Goal: Information Seeking & Learning: Learn about a topic

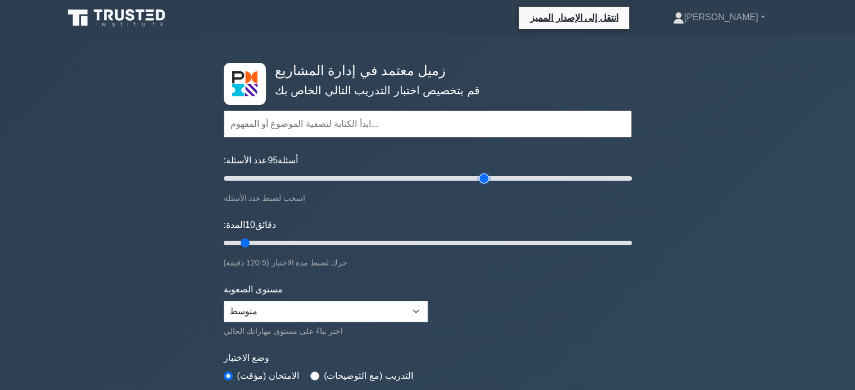
drag, startPoint x: 239, startPoint y: 179, endPoint x: 480, endPoint y: 181, distance: 241.0
click at [480, 181] on input "عدد الأسئلة: 95 أسئلة" at bounding box center [428, 178] width 408 height 13
drag, startPoint x: 480, startPoint y: 181, endPoint x: 276, endPoint y: 181, distance: 203.4
type input "30"
click at [276, 181] on input "عدد الأسئلة: 30 أسئلة" at bounding box center [428, 178] width 408 height 13
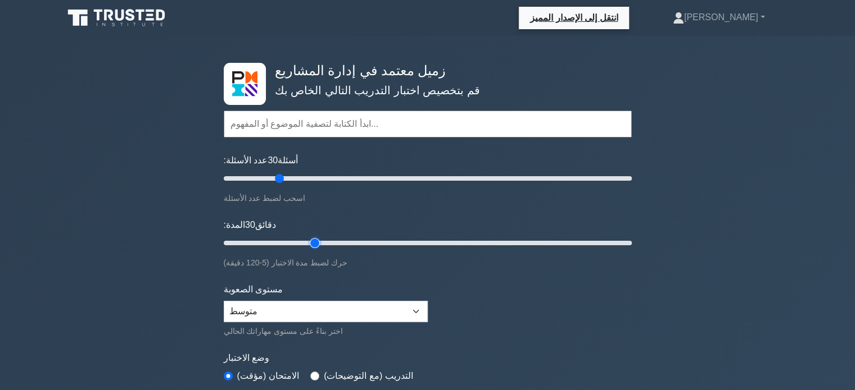
drag, startPoint x: 244, startPoint y: 244, endPoint x: 307, endPoint y: 242, distance: 63.5
type input "30"
click at [307, 242] on input "المدة: 30 دقائق" at bounding box center [428, 243] width 408 height 13
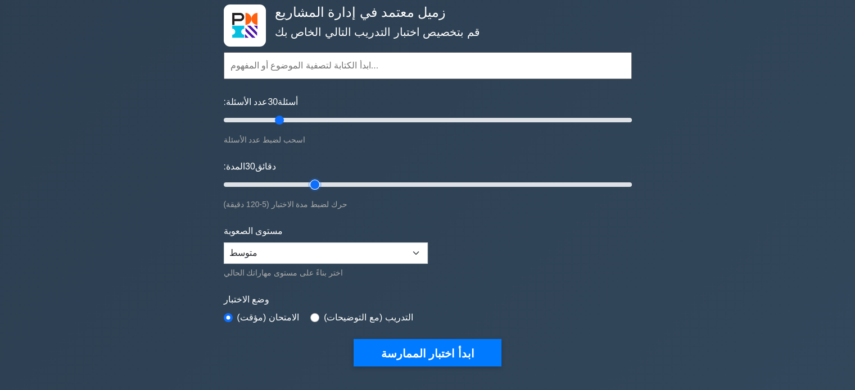
scroll to position [63, 0]
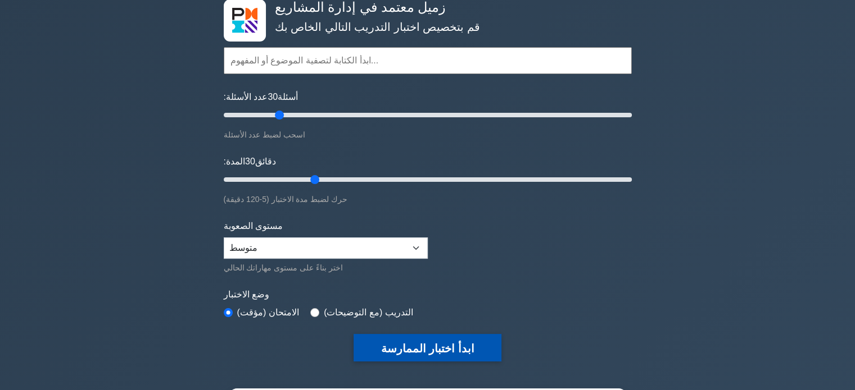
click at [443, 355] on button "ابدأ اختبار الممارسة" at bounding box center [426, 348] width 147 height 28
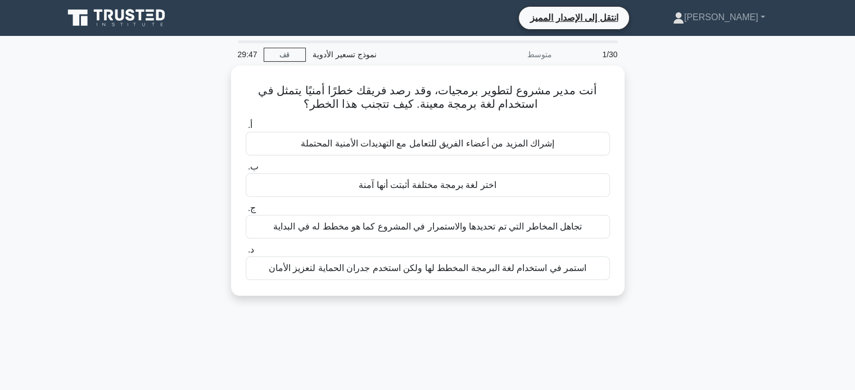
click at [701, 125] on div "أنت مدير مشروع لتطوير برمجيات، وقد رصد فريقك خطرًا أمنيًا يتمثل في استخدام لغة …" at bounding box center [428, 188] width 742 height 244
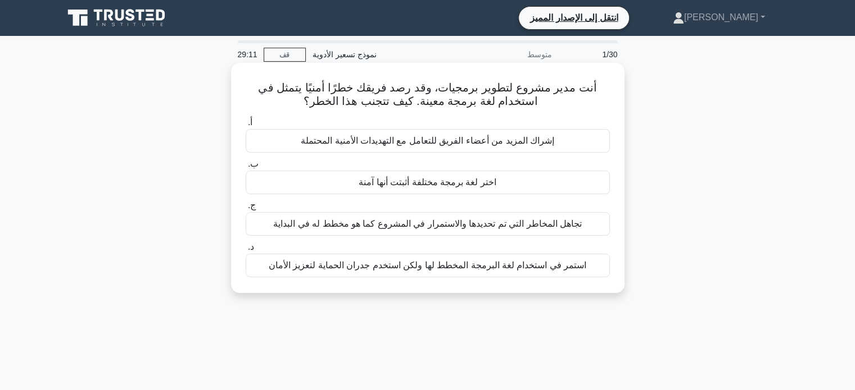
click at [510, 263] on font "استمر في استخدام لغة البرمجة المخطط لها ولكن استخدم جدران الحماية لتعزيز الأمان" at bounding box center [427, 266] width 317 height 10
click at [246, 251] on input "د. استمر في استخدام لغة البرمجة المخطط لها ولكن استخدم جدران الحماية لتعزيز الأ…" at bounding box center [246, 247] width 0 height 7
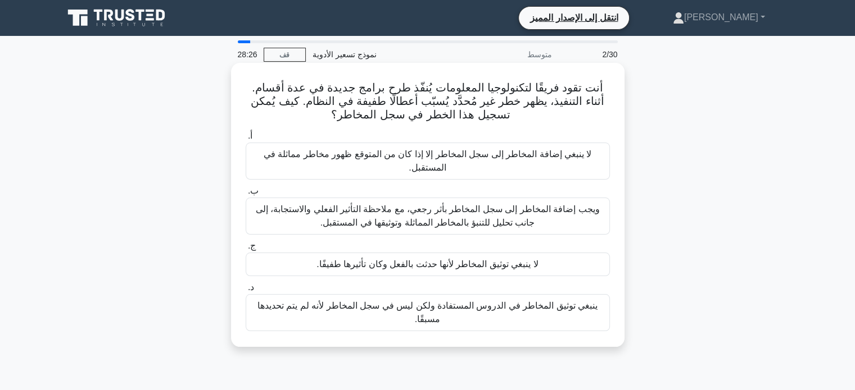
click at [479, 220] on font "ويجب إضافة المخاطر إلى سجل المخاطر بأثر رجعي، مع ملاحظة التأثير الفعلي والاستجا…" at bounding box center [428, 215] width 344 height 23
click at [246, 195] on input "ب. ويجب إضافة المخاطر إلى سجل المخاطر بأثر رجعي، مع ملاحظة التأثير الفعلي والاس…" at bounding box center [246, 191] width 0 height 7
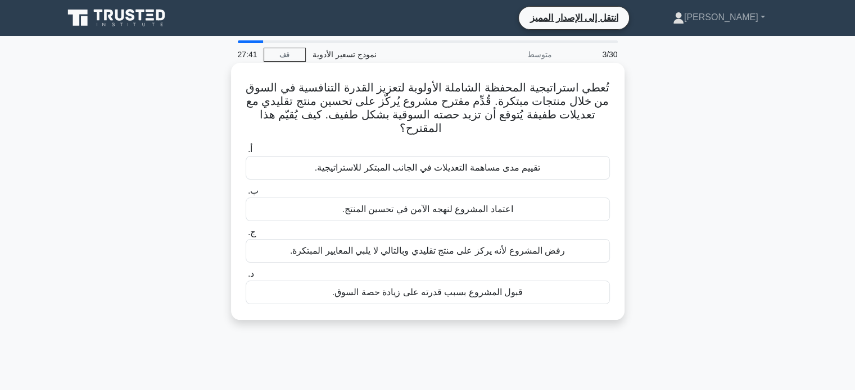
click at [481, 163] on font "تقييم مدى مساهمة التعديلات في الجانب المبتكر للاستراتيجية." at bounding box center [428, 168] width 226 height 10
click at [246, 153] on input "أ. تقييم مدى مساهمة التعديلات في الجانب المبتكر للاستراتيجية." at bounding box center [246, 149] width 0 height 7
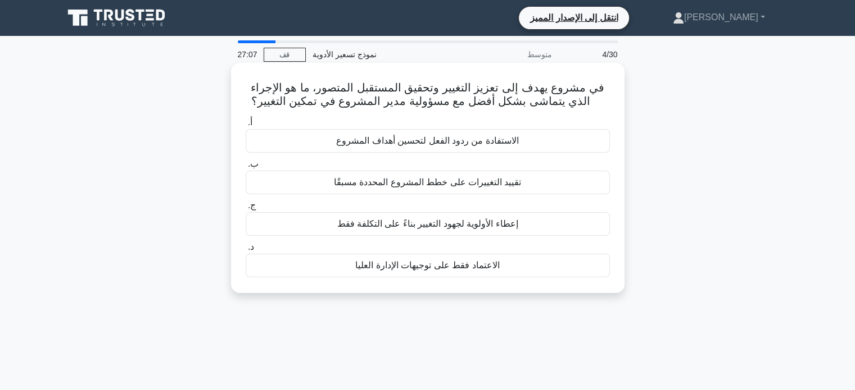
click at [462, 143] on font "الاستفادة من ردود الفعل لتحسين أهداف المشروع" at bounding box center [427, 141] width 183 height 10
click at [246, 126] on input "أ. الاستفادة من ردود الفعل لتحسين أهداف المشروع" at bounding box center [246, 122] width 0 height 7
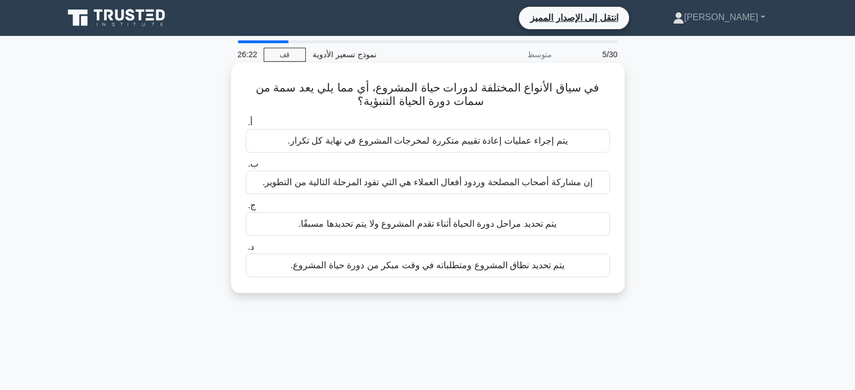
click at [440, 267] on font "يتم تحديد نطاق المشروع ومتطلباته في وقت مبكر من دورة حياة المشروع." at bounding box center [427, 266] width 274 height 10
click at [246, 251] on input "د. يتم تحديد نطاق المشروع ومتطلباته في وقت مبكر من دورة حياة المشروع." at bounding box center [246, 247] width 0 height 7
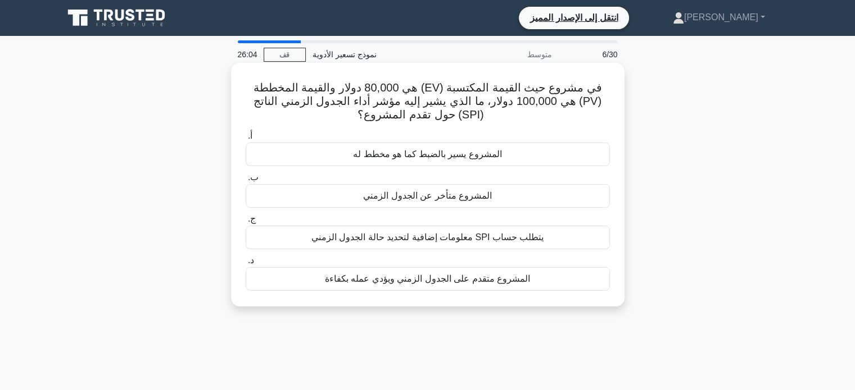
click at [466, 146] on div "المشروع يسير بالضبط كما هو مخطط له" at bounding box center [428, 155] width 364 height 24
click at [246, 140] on input "أ. المشروع يسير بالضبط كما هو مخطط له" at bounding box center [246, 136] width 0 height 7
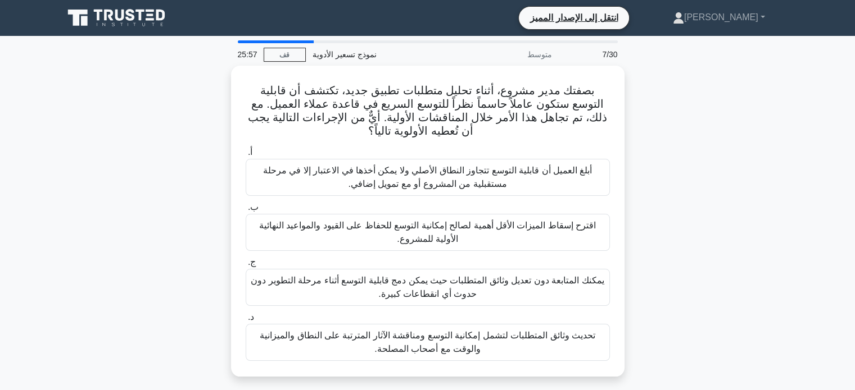
click at [308, 40] on div at bounding box center [276, 41] width 76 height 3
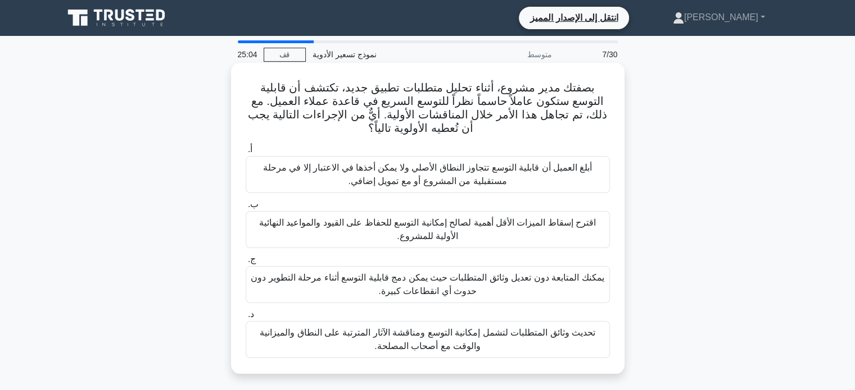
click at [496, 338] on font "تحديث وثائق المتطلبات لتشمل إمكانية التوسع ومناقشة الآثار المترتبة على النطاق و…" at bounding box center [427, 339] width 335 height 23
click at [246, 319] on input "د. تحديث وثائق المتطلبات لتشمل إمكانية التوسع ومناقشة الآثار المترتبة على النطا…" at bounding box center [246, 314] width 0 height 7
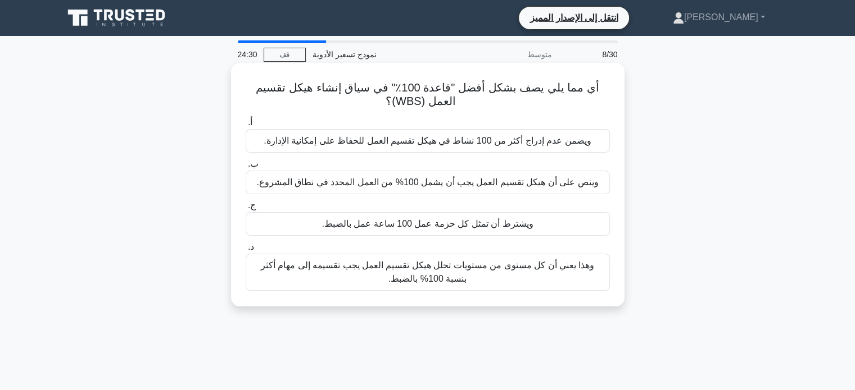
click at [481, 226] on font "ويشترط أن تمثل كل حزمة عمل 100 ساعة عمل بالضبط." at bounding box center [426, 224] width 211 height 10
click at [246, 210] on input "ج. ويشترط أن تمثل كل حزمة عمل 100 ساعة عمل بالضبط." at bounding box center [246, 205] width 0 height 7
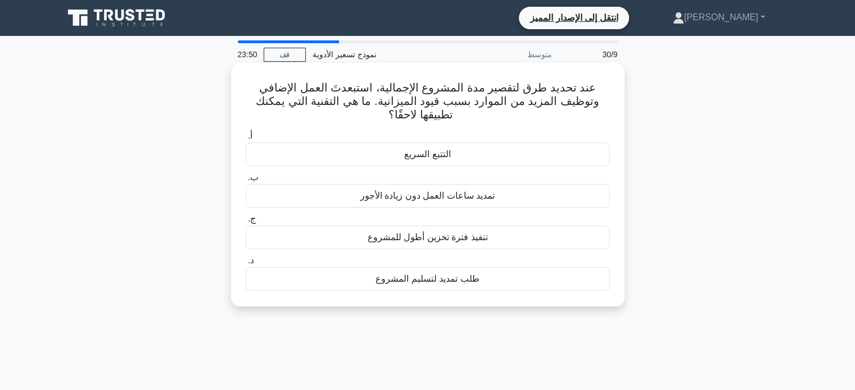
click at [435, 152] on font "التتبع السريع" at bounding box center [427, 154] width 46 height 10
click at [246, 140] on input "أ. التتبع السريع" at bounding box center [246, 136] width 0 height 7
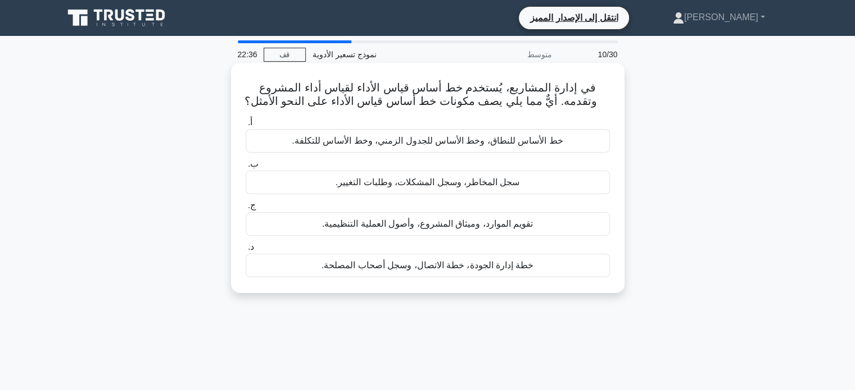
click at [443, 133] on div "خط الأساس للنطاق، وخط الأساس للجدول الزمني، وخط الأساس للتكلفة." at bounding box center [428, 141] width 364 height 24
click at [246, 126] on input "أ. خط الأساس للنطاق، وخط الأساس للجدول الزمني، وخط الأساس للتكلفة." at bounding box center [246, 122] width 0 height 7
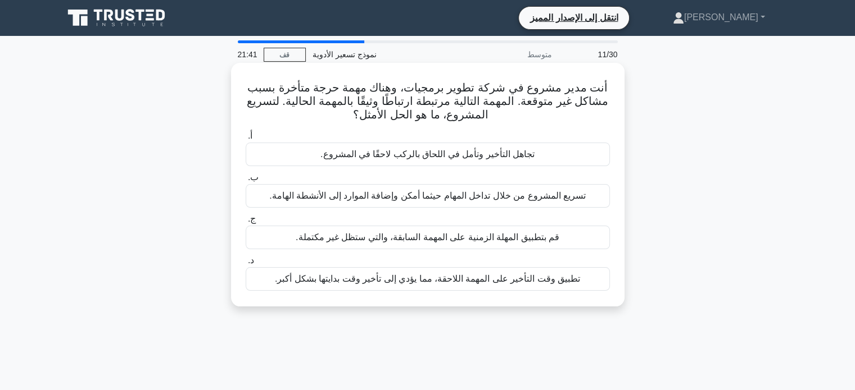
click at [459, 238] on font "قم بتطبيق المهلة الزمنية على المهمة السابقة، والتي ستظل غير مكتملة." at bounding box center [427, 238] width 263 height 10
click at [246, 223] on input "ج. قم بتطبيق المهلة الزمنية على المهمة السابقة، والتي ستظل غير مكتملة." at bounding box center [246, 219] width 0 height 7
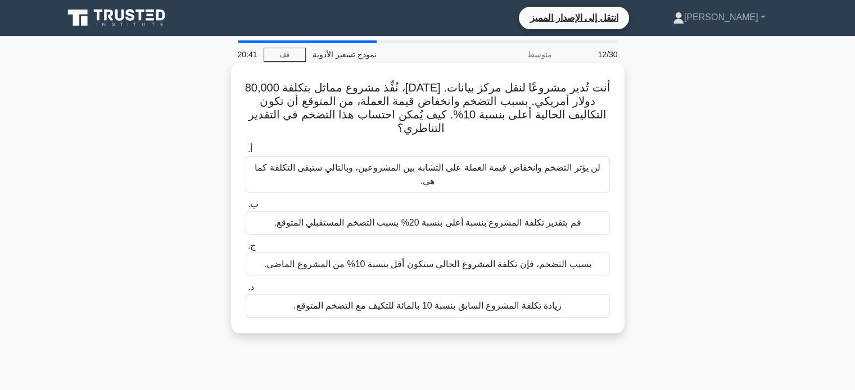
click at [481, 222] on font "قم بتقدير تكلفة المشروع بنسبة أعلى بنسبة 20% بسبب التضخم المستقبلي المتوقع." at bounding box center [427, 223] width 307 height 10
click at [246, 208] on input "ب. قم بتقدير تكلفة المشروع بنسبة أعلى بنسبة 20% بسبب التضخم المستقبلي المتوقع." at bounding box center [246, 204] width 0 height 7
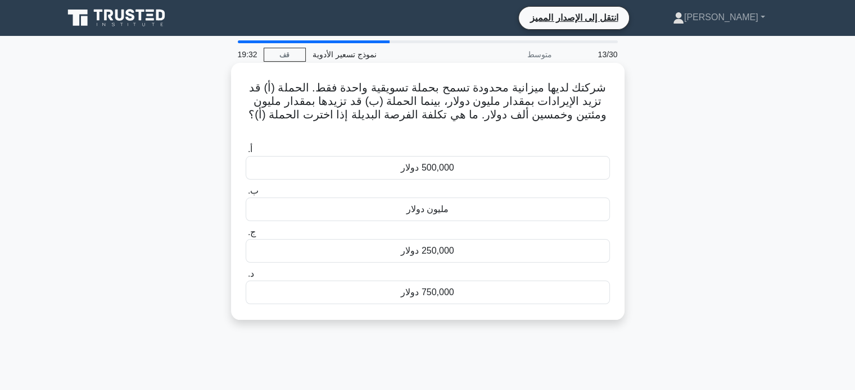
click at [438, 246] on font "250,000 دولار" at bounding box center [427, 251] width 53 height 10
click at [246, 237] on input "ج. 250,000 دولار" at bounding box center [246, 232] width 0 height 7
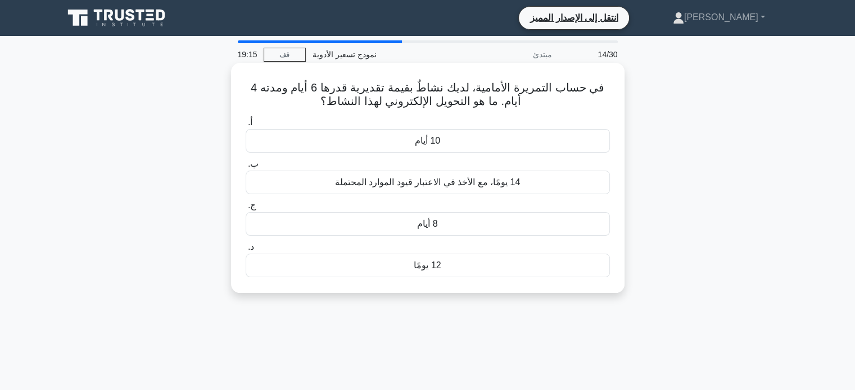
click at [451, 222] on div "8 أيام" at bounding box center [428, 224] width 364 height 24
click at [246, 210] on input "ج. 8 أيام" at bounding box center [246, 205] width 0 height 7
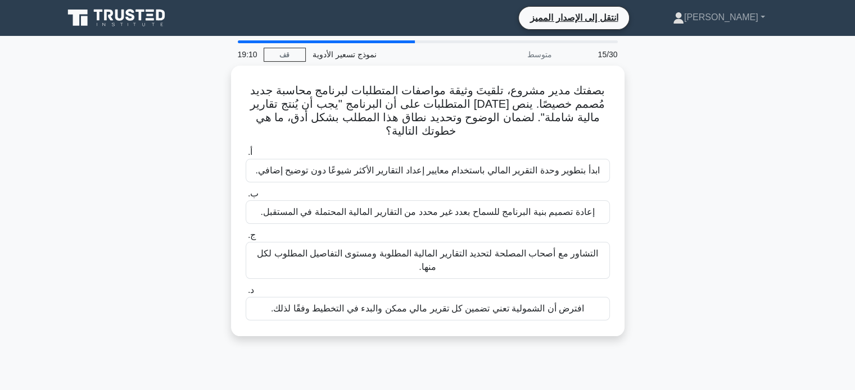
click at [451, 222] on div "أ. ابدأ بتطوير وحدة التقرير المالي باستخدام معايير إعداد التقارير الأكثر شيوعًا…" at bounding box center [428, 233] width 378 height 180
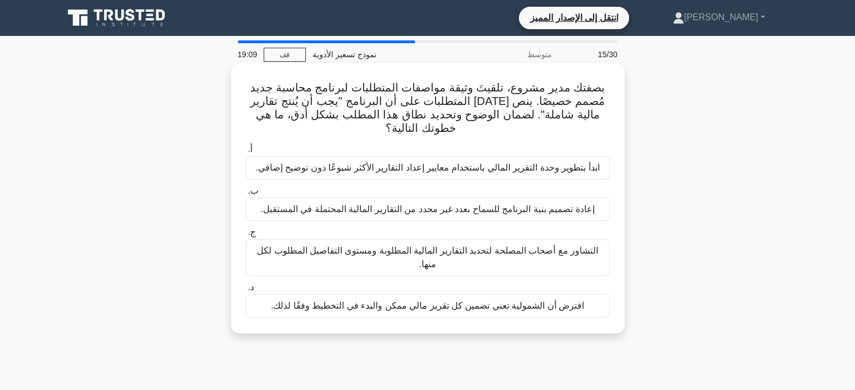
click at [454, 211] on font "إعادة تصميم بنية البرنامج للسماح بعدد غير محدد من التقارير المالية المحتملة في …" at bounding box center [427, 209] width 334 height 10
click at [246, 195] on input "ب. إعادة تصميم بنية البرنامج للسماح بعدد غير محدد من التقارير المالية المحتملة …" at bounding box center [246, 191] width 0 height 7
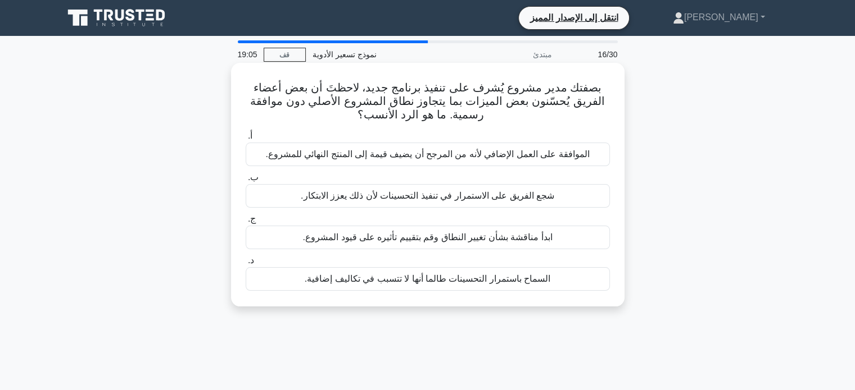
click at [449, 247] on div "ابدأ مناقشة بشأن تغيير النطاق وقم بتقييم تأثيره على قيود المشروع." at bounding box center [428, 238] width 364 height 24
click at [246, 223] on input "ج. ابدأ مناقشة بشأن تغيير النطاق وقم بتقييم تأثيره على قيود المشروع." at bounding box center [246, 219] width 0 height 7
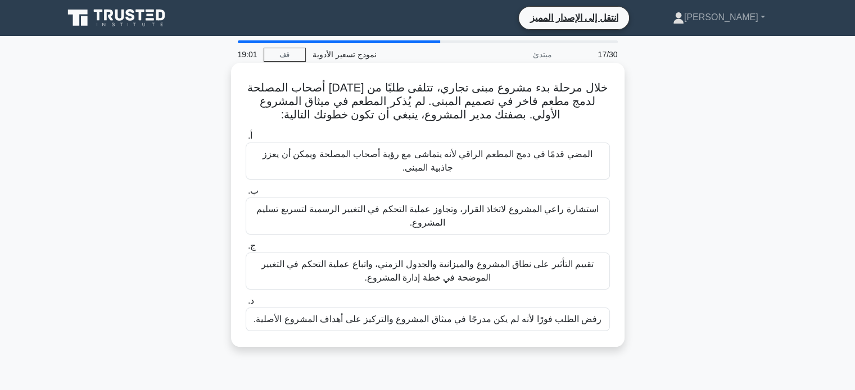
click at [449, 321] on font "رفض الطلب فورًا لأنه لم يكن مدرجًا في ميثاق المشروع والتركيز على أهداف المشروع …" at bounding box center [427, 320] width 348 height 10
click at [246, 305] on input "د. رفض الطلب فورًا لأنه لم يكن مدرجًا في ميثاق المشروع والتركيز على أهداف المشر…" at bounding box center [246, 301] width 0 height 7
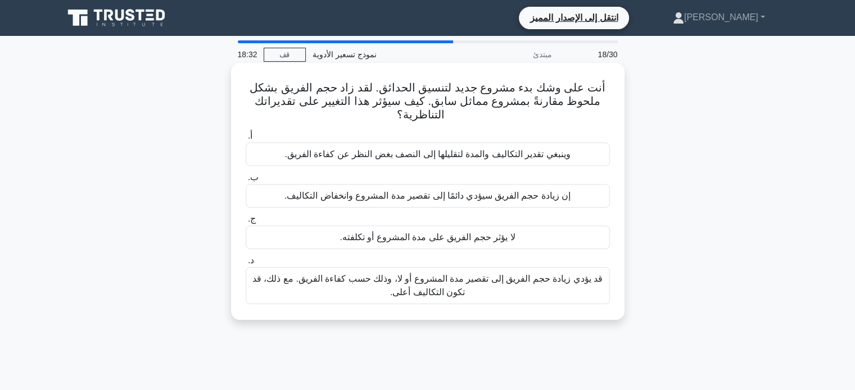
click at [452, 281] on font "قد يؤدي زيادة حجم الفريق إلى تقصير مدة المشروع أو لا، وذلك حسب كفاءة الفريق. مع…" at bounding box center [427, 285] width 350 height 23
click at [246, 265] on input "د. قد يؤدي زيادة حجم الفريق إلى تقصير مدة المشروع أو لا، وذلك حسب كفاءة الفريق.…" at bounding box center [246, 260] width 0 height 7
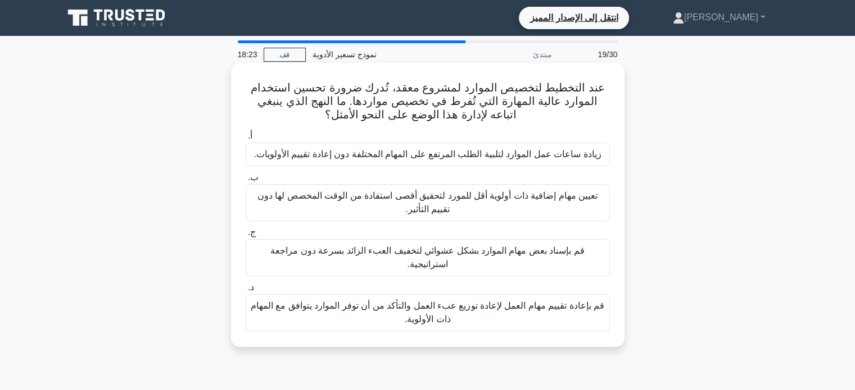
click at [481, 192] on font "تعيين مهام إضافية ذات أولوية أقل للمورد لتحقيق أقصى استفادة من الوقت المخصص لها…" at bounding box center [427, 202] width 340 height 23
click at [246, 181] on input "ب. تعيين مهام إضافية ذات أولوية أقل للمورد لتحقيق أقصى استفادة من الوقت المخصص …" at bounding box center [246, 177] width 0 height 7
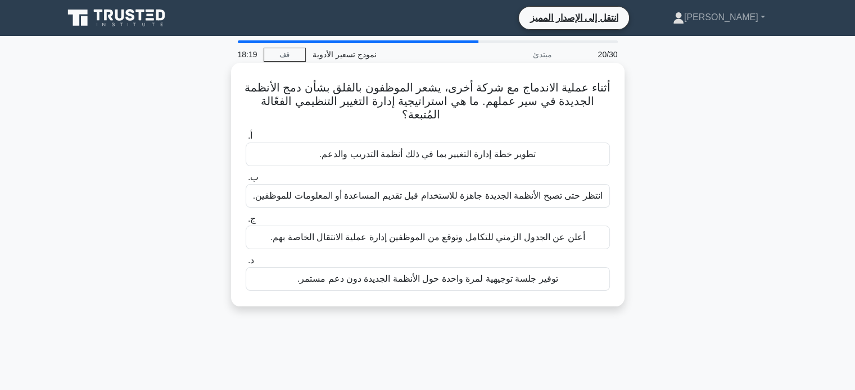
click at [467, 286] on div "توفير جلسة توجيهية لمرة واحدة حول الأنظمة الجديدة دون دعم مستمر." at bounding box center [428, 279] width 364 height 24
click at [246, 265] on input "د. توفير جلسة توجيهية لمرة واحدة حول الأنظمة الجديدة دون دعم مستمر." at bounding box center [246, 260] width 0 height 7
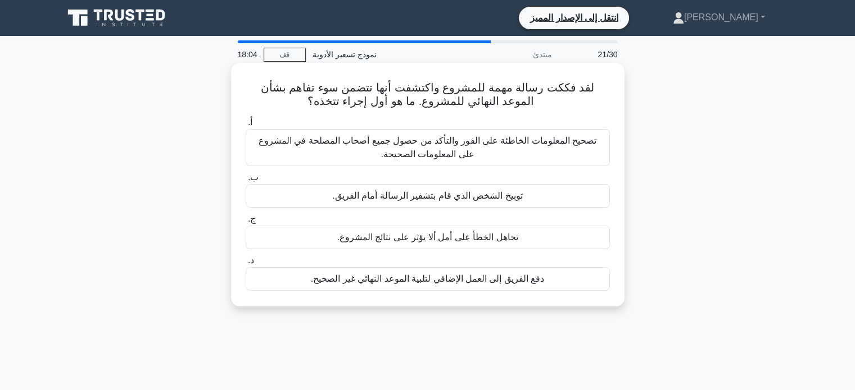
click at [493, 141] on font "تصحيح المعلومات الخاطئة على الفور والتأكد من حصول جميع أصحاب المصلحة في المشروع…" at bounding box center [427, 147] width 338 height 23
click at [246, 126] on input "أ. تصحيح المعلومات الخاطئة على الفور والتأكد من حصول جميع أصحاب المصلحة في المش…" at bounding box center [246, 122] width 0 height 7
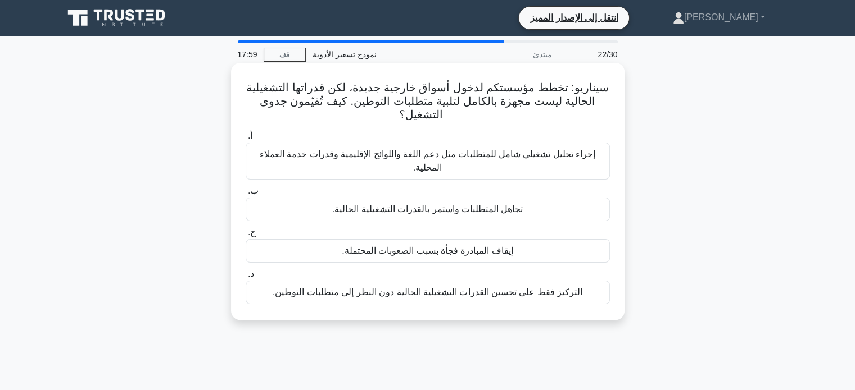
click at [476, 164] on font "إجراء تحليل تشغيلي شامل للمتطلبات مثل دعم اللغة واللوائح الإقليمية وقدرات خدمة …" at bounding box center [428, 161] width 354 height 27
click at [246, 140] on input "أ. إجراء تحليل تشغيلي شامل للمتطلبات مثل دعم اللغة واللوائح الإقليمية وقدرات خد…" at bounding box center [246, 136] width 0 height 7
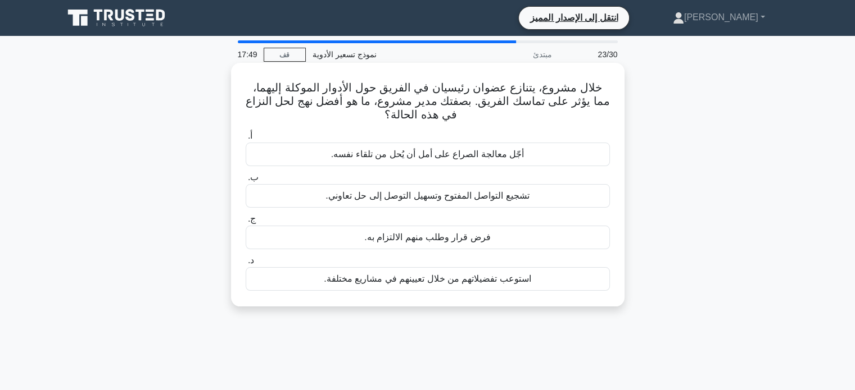
click at [485, 198] on font "تشجيع التواصل المفتوح وتسهيل التوصل إلى حل تعاوني." at bounding box center [427, 196] width 204 height 10
click at [246, 181] on input "ب. تشجيع التواصل المفتوح وتسهيل التوصل إلى حل تعاوني." at bounding box center [246, 177] width 0 height 7
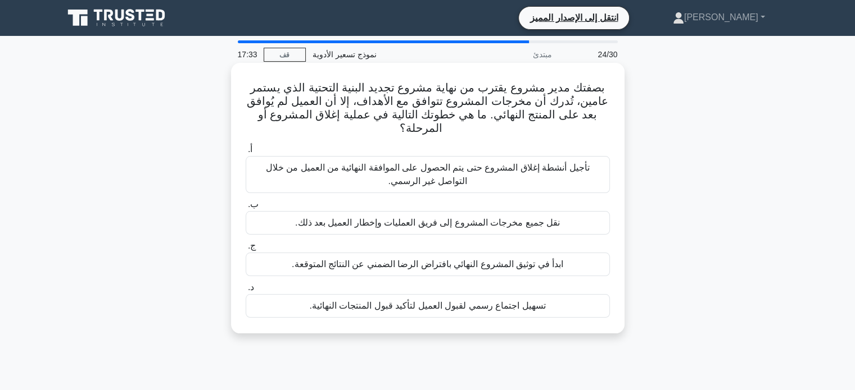
click at [463, 307] on font "تسهيل اجتماع رسمي لقبول العميل لتأكيد قبول المنتجات النهائية." at bounding box center [427, 306] width 236 height 10
click at [246, 292] on input "د. تسهيل اجتماع رسمي لقبول العميل لتأكيد قبول المنتجات النهائية." at bounding box center [246, 287] width 0 height 7
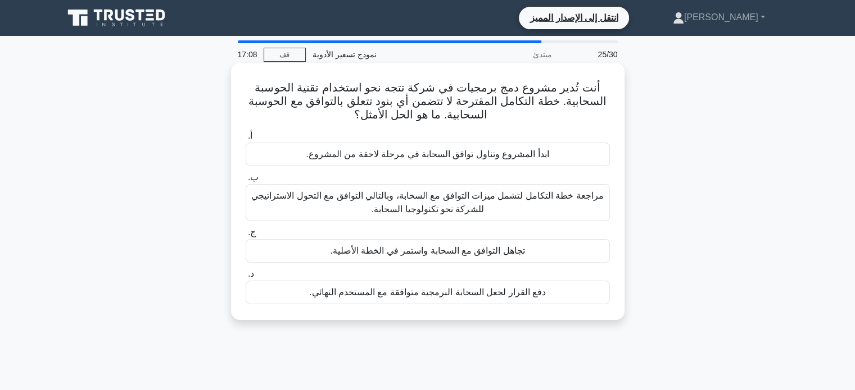
click at [490, 202] on font "مراجعة خطة التكامل لتشمل ميزات التوافق مع السحابة، وبالتالي التوافق مع التحول ا…" at bounding box center [427, 202] width 352 height 23
click at [246, 181] on input "ب. مراجعة خطة التكامل لتشمل ميزات التوافق مع السحابة، وبالتالي التوافق مع التحو…" at bounding box center [246, 177] width 0 height 7
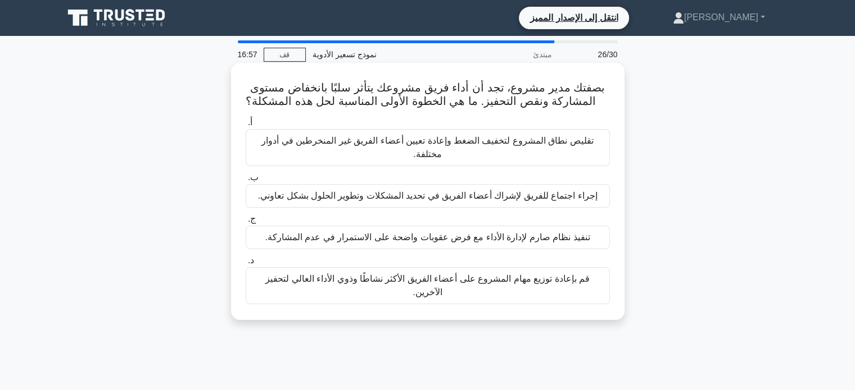
click at [511, 197] on font "إجراء اجتماع للفريق لإشراك أعضاء الفريق في تحديد المشكلات وتطوير الحلول بشكل تع…" at bounding box center [427, 196] width 339 height 10
click at [246, 181] on input "ب. إجراء اجتماع للفريق لإشراك أعضاء الفريق في تحديد المشكلات وتطوير الحلول بشكل…" at bounding box center [246, 177] width 0 height 7
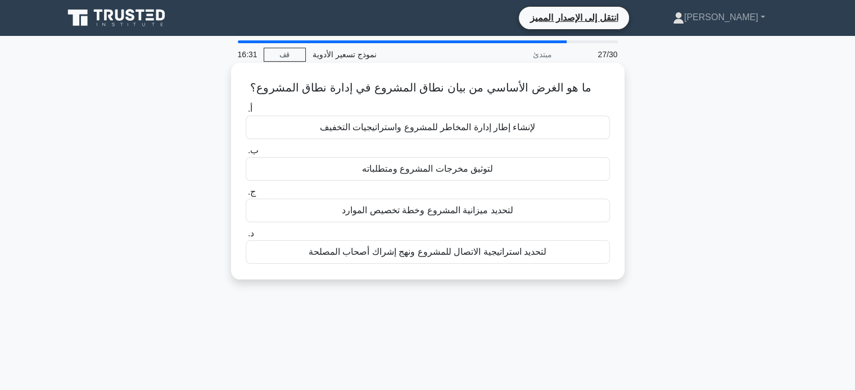
click at [470, 168] on font "لتوثيق مخرجات المشروع ومتطلباته" at bounding box center [427, 169] width 131 height 10
click at [246, 154] on input "ب. لتوثيق مخرجات المشروع ومتطلباته" at bounding box center [246, 150] width 0 height 7
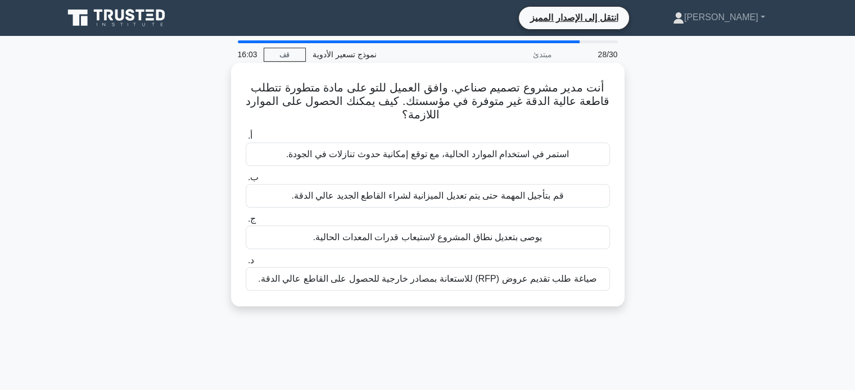
click at [454, 282] on font "صياغة طلب تقديم عروض (RFP) للاستعانة بمصادر خارجية للحصول على القاطع عالي الدقة." at bounding box center [427, 279] width 338 height 10
click at [246, 265] on input "د. صياغة طلب تقديم عروض (RFP) للاستعانة بمصادر خارجية للحصول على القاطع عالي ال…" at bounding box center [246, 260] width 0 height 7
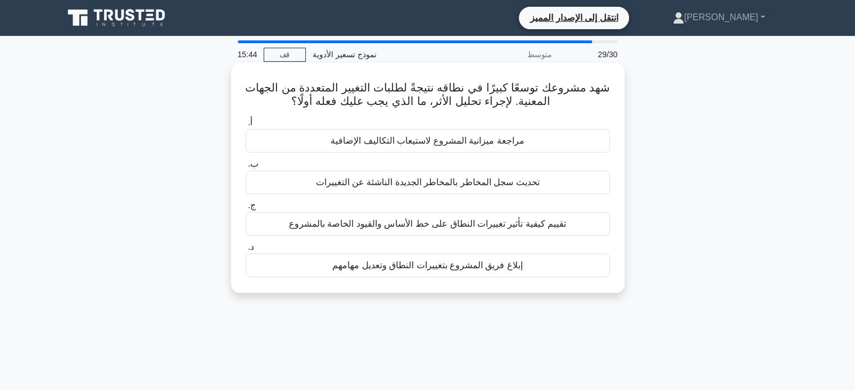
click at [487, 231] on div "تقييم كيفية تأثير تغييرات النطاق على خط الأساس والقيود الخاصة بالمشروع" at bounding box center [428, 224] width 364 height 24
click at [246, 210] on input "ج. تقييم كيفية تأثير تغييرات النطاق على خط الأساس والقيود الخاصة بالمشروع" at bounding box center [246, 205] width 0 height 7
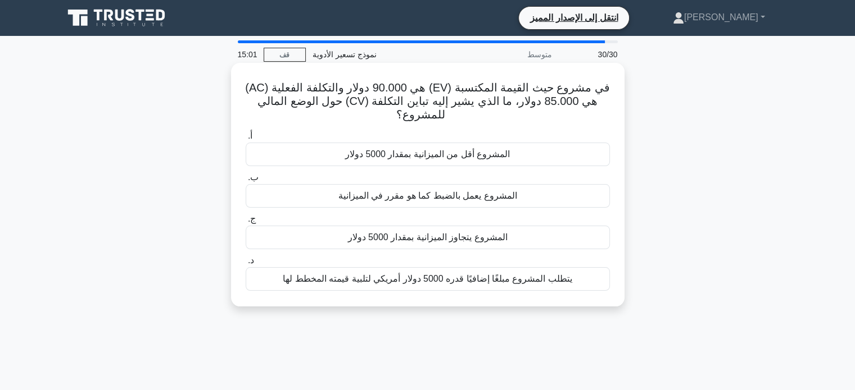
click at [469, 237] on font "المشروع يتجاوز الميزانية بمقدار 5000 دولار" at bounding box center [428, 238] width 160 height 10
click at [246, 223] on input "ج. المشروع يتجاوز الميزانية بمقدار 5000 دولار" at bounding box center [246, 219] width 0 height 7
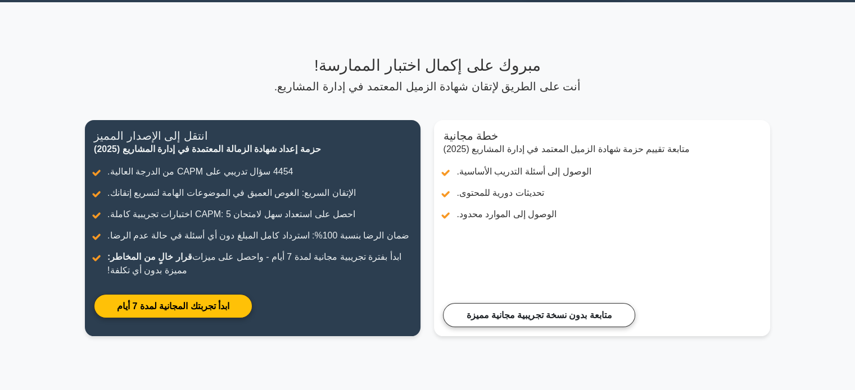
scroll to position [36, 0]
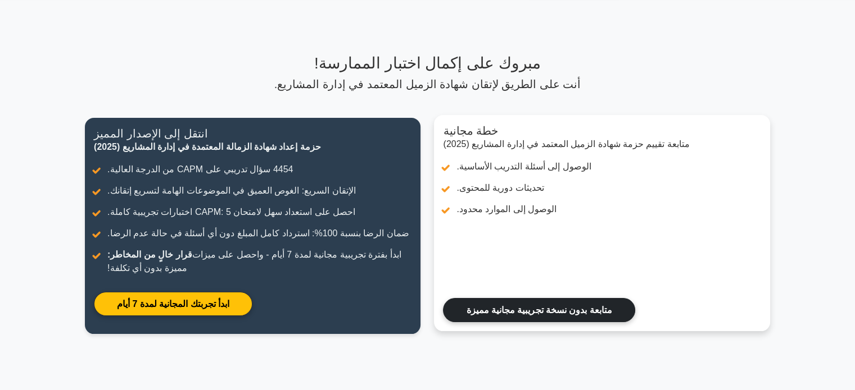
click at [587, 304] on link "متابعة بدون نسخة تجريبية مجانية مميزة" at bounding box center [539, 310] width 192 height 24
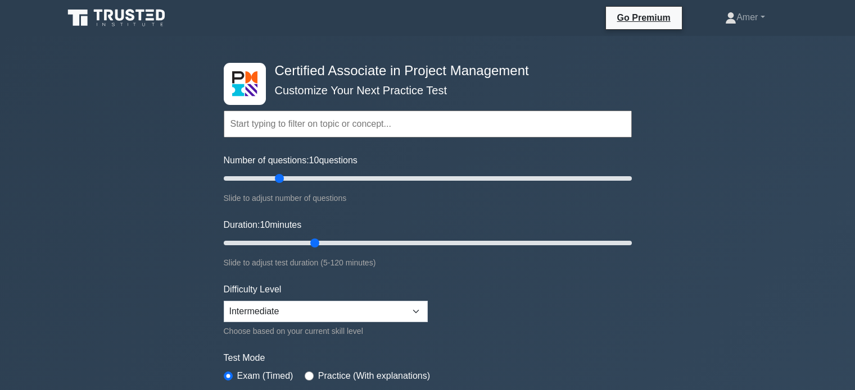
select select "intermediate"
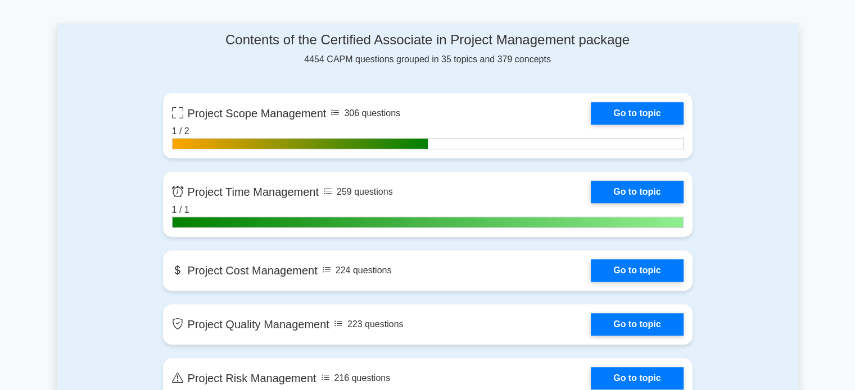
scroll to position [765, 0]
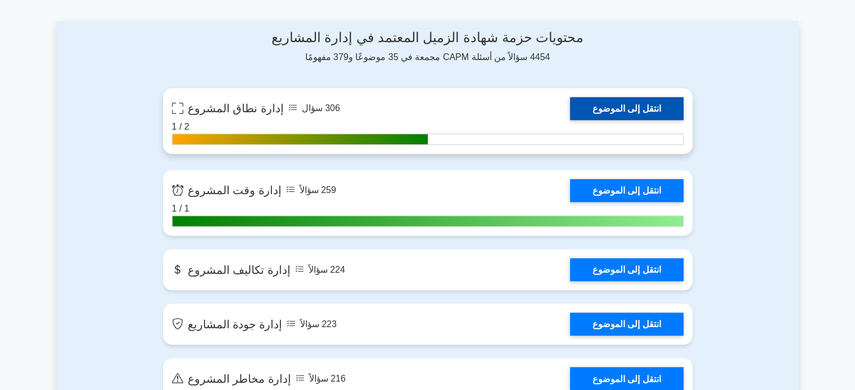
click at [603, 111] on link "انتقل إلى الموضوع" at bounding box center [626, 108] width 113 height 23
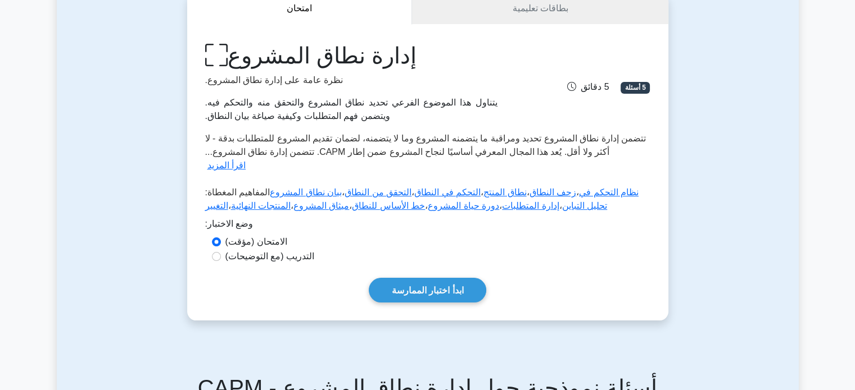
scroll to position [157, 0]
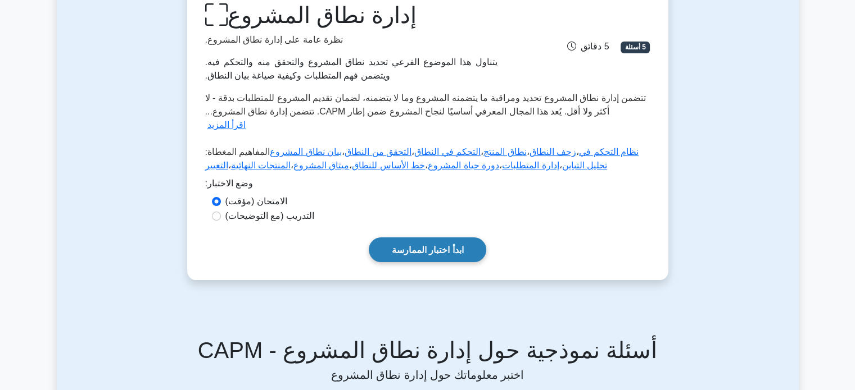
click at [440, 246] on font "ابدأ اختبار الممارسة" at bounding box center [428, 251] width 72 height 10
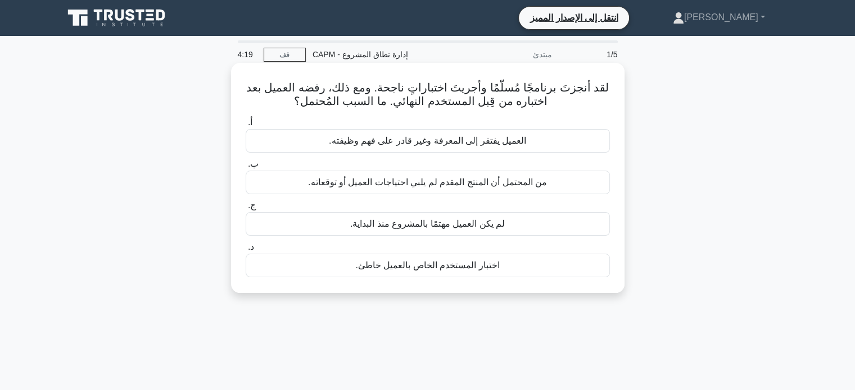
click at [475, 137] on font "العميل يفتقر إلى المعرفة وغير قادر على فهم وظيفته." at bounding box center [427, 141] width 197 height 10
click at [246, 126] on input "أ. العميل يفتقر إلى المعرفة وغير قادر على فهم وظيفته." at bounding box center [246, 122] width 0 height 7
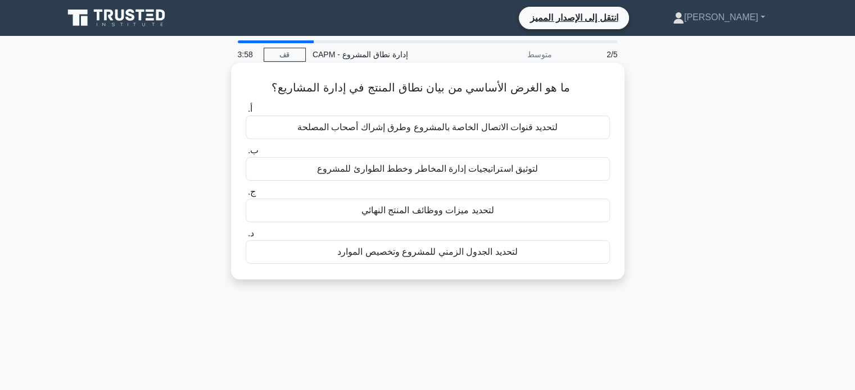
click at [473, 213] on font "لتحديد ميزات ووظائف المنتج النهائي" at bounding box center [427, 211] width 133 height 10
click at [246, 196] on input "ج. لتحديد ميزات ووظائف المنتج النهائي" at bounding box center [246, 192] width 0 height 7
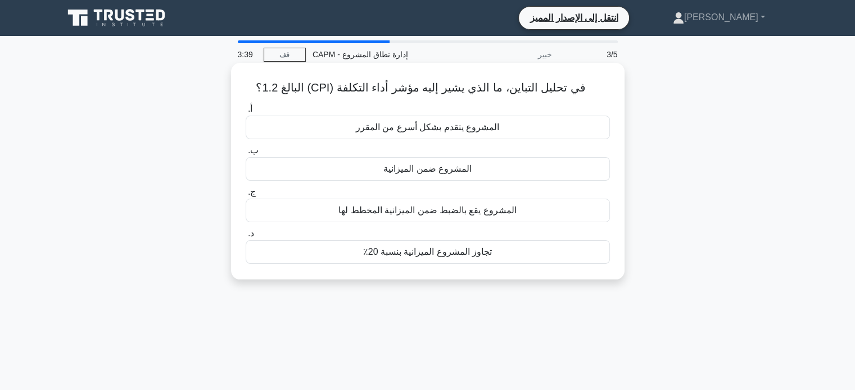
click at [455, 125] on font "المشروع يتقدم بشكل أسرع من المقرر" at bounding box center [427, 127] width 143 height 10
click at [246, 113] on input "أ. المشروع يتقدم بشكل أسرع من المقرر" at bounding box center [246, 109] width 0 height 7
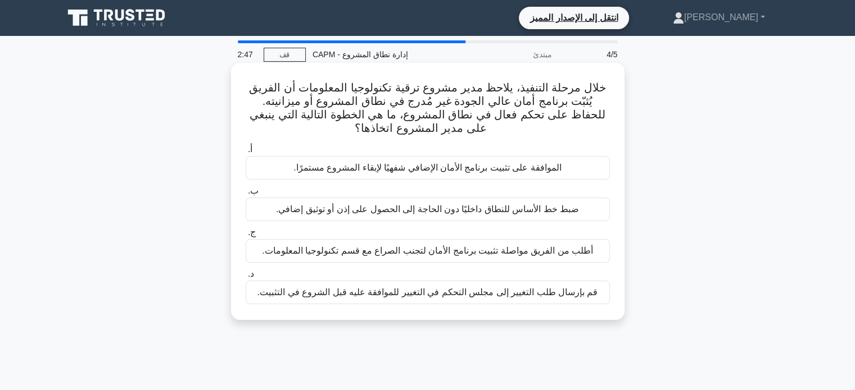
click at [516, 294] on font "قم بإرسال طلب التغيير إلى مجلس التحكم في التغيير للموافقة عليه قبل الشروع في ال…" at bounding box center [427, 293] width 340 height 10
click at [246, 278] on input "د. قم بإرسال طلب التغيير إلى مجلس التحكم في التغيير للموافقة عليه قبل الشروع في…" at bounding box center [246, 274] width 0 height 7
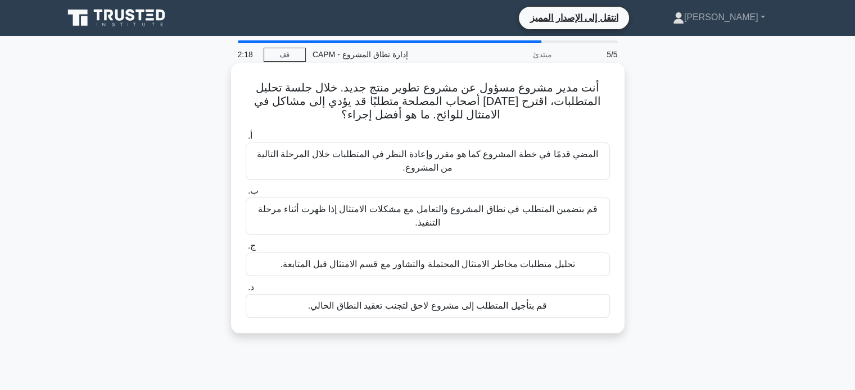
click at [501, 257] on div "تحليل متطلبات مخاطر الامتثال المحتملة والتشاور مع قسم الامتثال قبل المتابعة." at bounding box center [428, 265] width 364 height 24
click at [246, 250] on input "ج. تحليل متطلبات مخاطر الامتثال المحتملة والتشاور مع قسم الامتثال قبل المتابعة." at bounding box center [246, 246] width 0 height 7
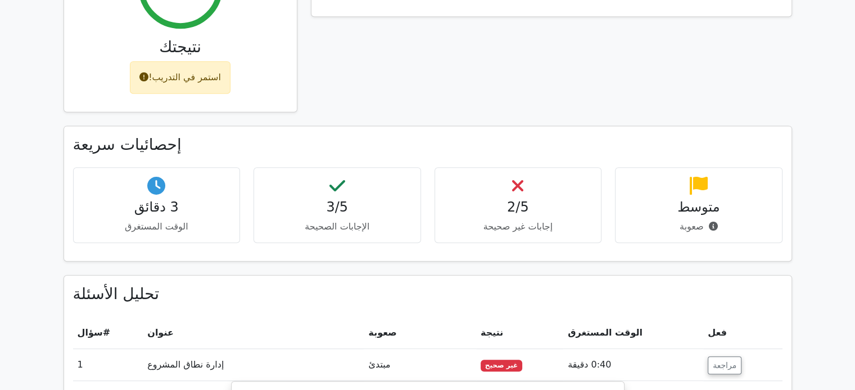
scroll to position [528, 0]
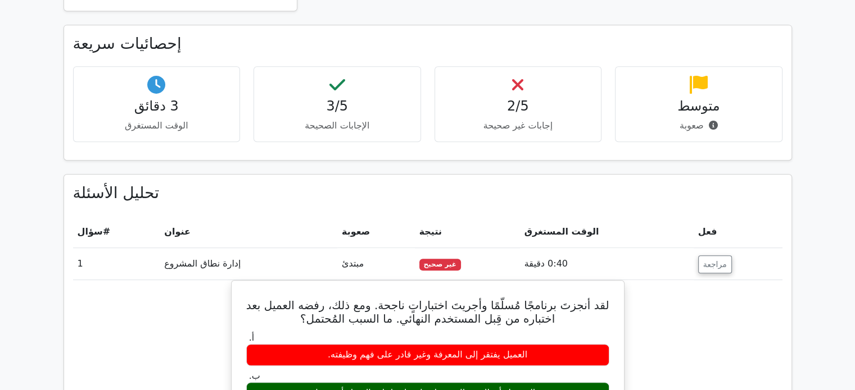
drag, startPoint x: 860, startPoint y: 13, endPoint x: 861, endPoint y: 175, distance: 161.8
click at [854, 175] on html "Go Premium [GEOGRAPHIC_DATA]" at bounding box center [427, 396] width 855 height 2113
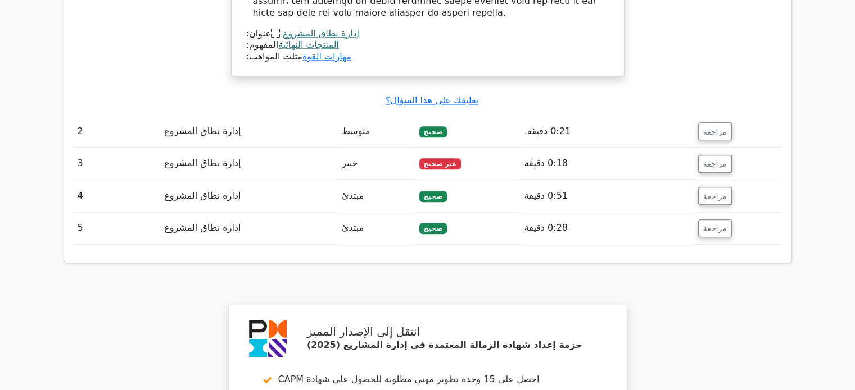
scroll to position [1242, 0]
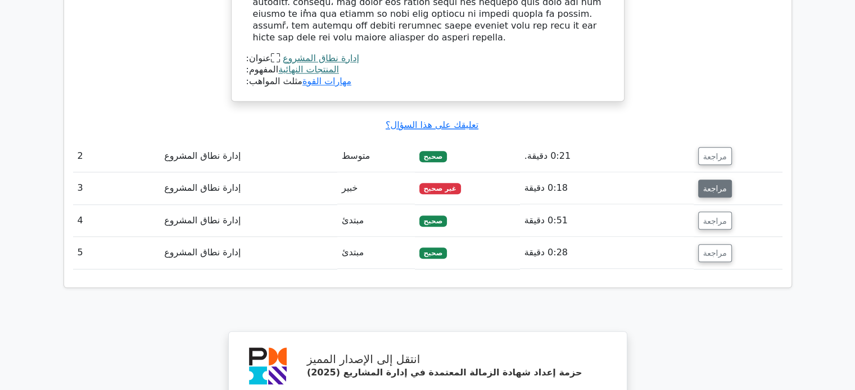
click at [706, 184] on font "مراجعة" at bounding box center [715, 188] width 24 height 9
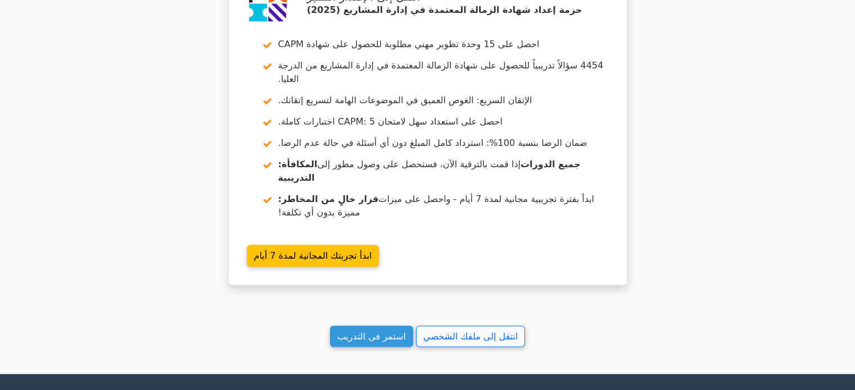
scroll to position [2160, 0]
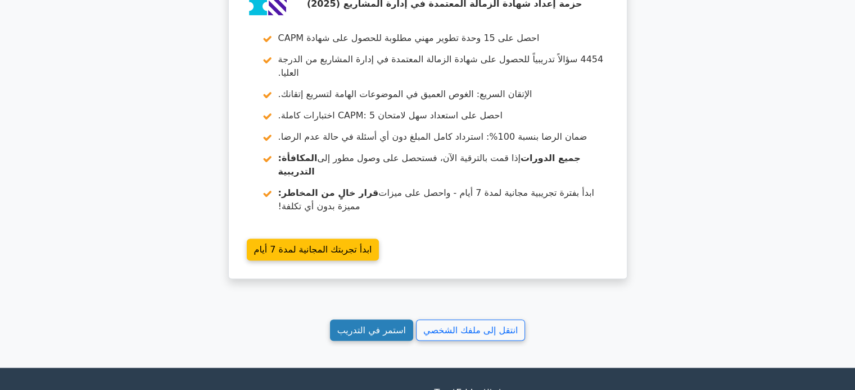
click at [372, 325] on font "استمر في التدريب" at bounding box center [371, 330] width 69 height 11
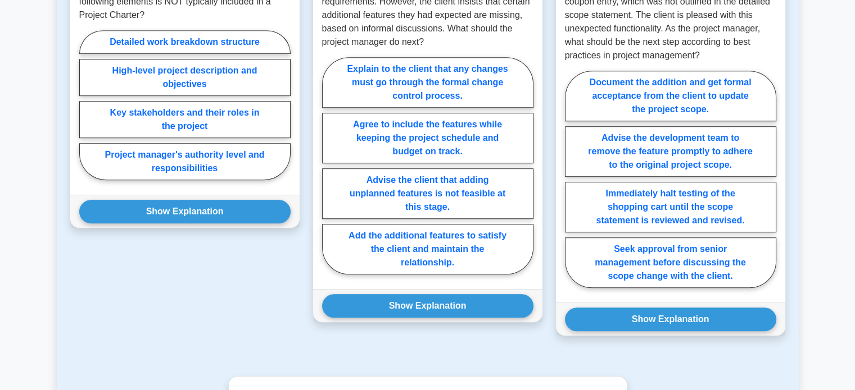
scroll to position [342, 0]
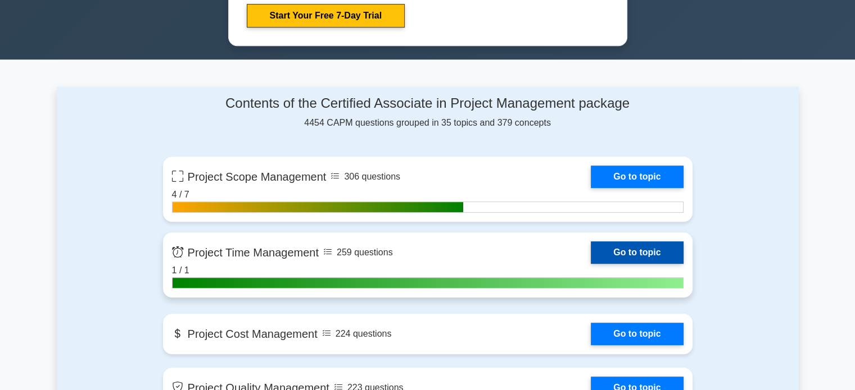
drag, startPoint x: 799, startPoint y: 2, endPoint x: 512, endPoint y: 249, distance: 378.8
click at [590, 249] on link "Go to topic" at bounding box center [636, 253] width 92 height 22
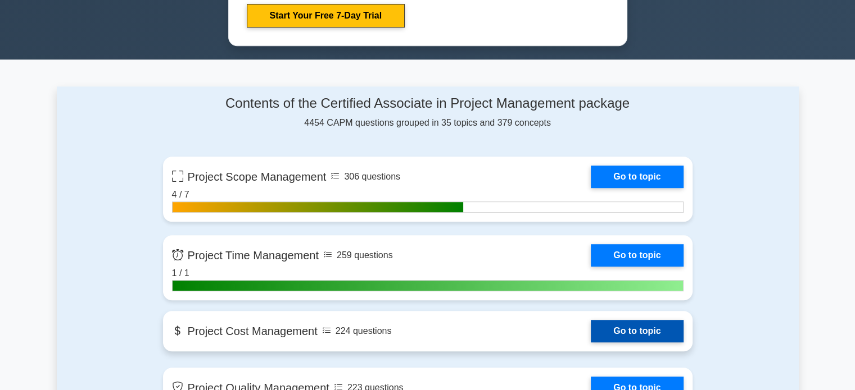
click at [590, 330] on link "Go to topic" at bounding box center [636, 331] width 92 height 22
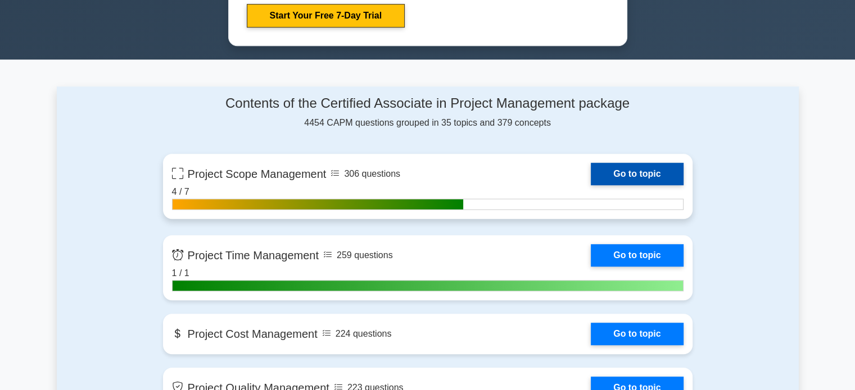
click at [618, 174] on link "Go to topic" at bounding box center [636, 174] width 92 height 22
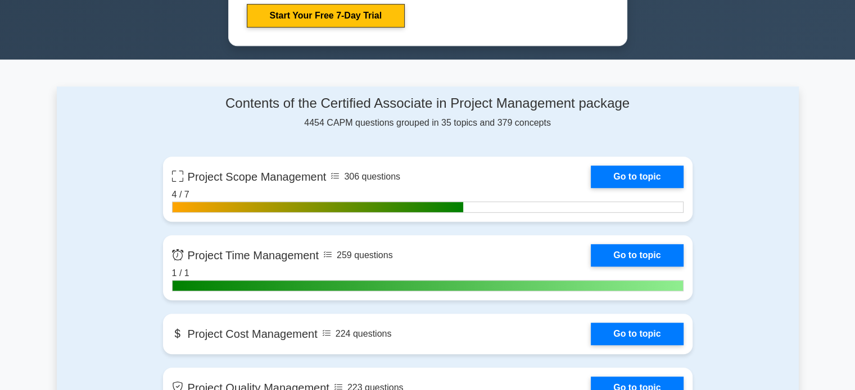
drag, startPoint x: 862, startPoint y: 0, endPoint x: 790, endPoint y: 372, distance: 379.5
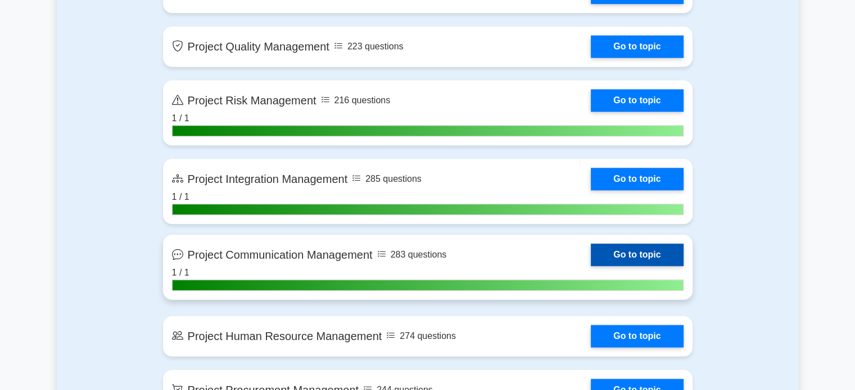
click at [590, 261] on link "Go to topic" at bounding box center [636, 255] width 92 height 22
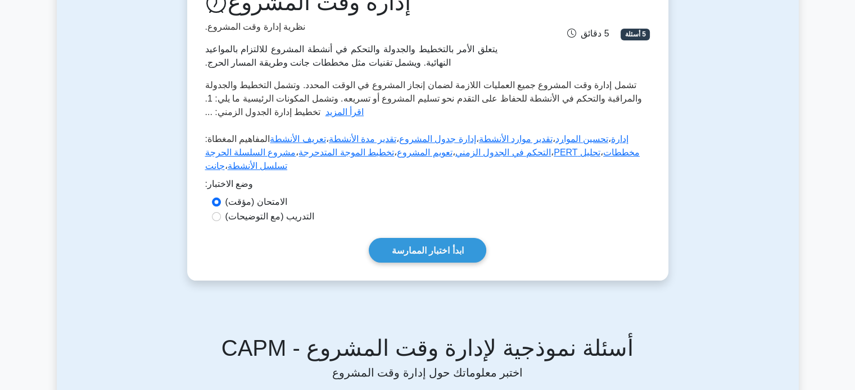
scroll to position [180, 0]
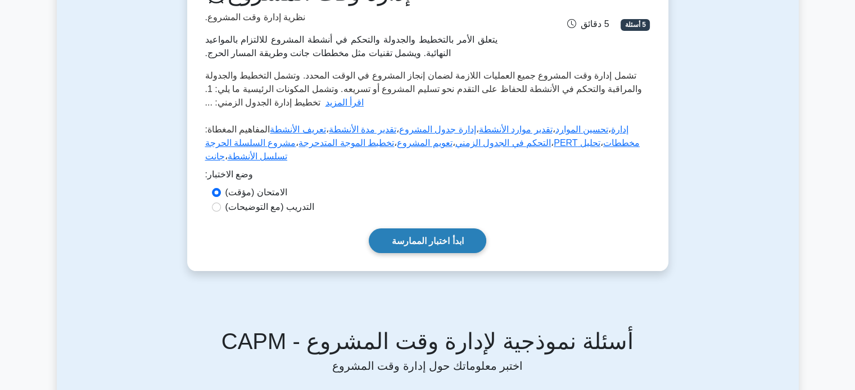
click at [444, 238] on font "ابدأ اختبار الممارسة" at bounding box center [428, 242] width 72 height 10
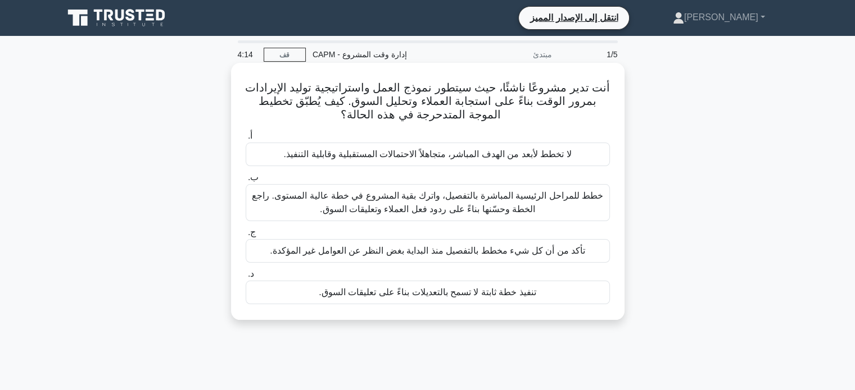
click at [528, 252] on font "تأكد من أن كل شيء مخطط بالتفصيل منذ البداية بغض النظر عن العوامل غير المؤكدة." at bounding box center [427, 251] width 315 height 10
click at [246, 237] on input "ج. تأكد من أن كل شيء مخطط بالتفصيل منذ البداية بغض النظر عن العوامل غير المؤكدة." at bounding box center [246, 232] width 0 height 7
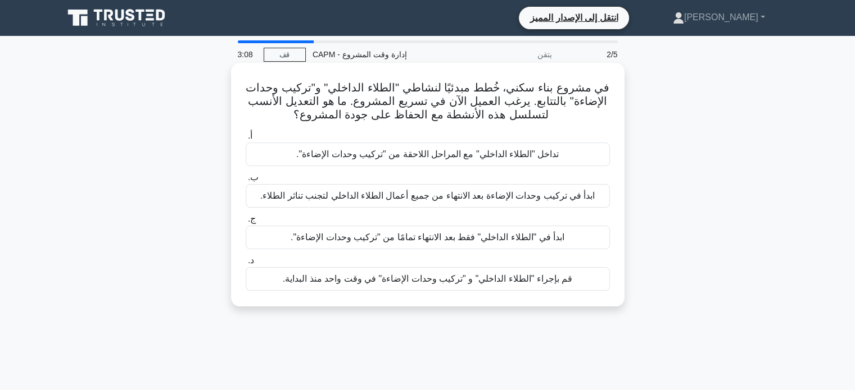
click at [524, 199] on font "ابدأ في تركيب وحدات الإضاءة بعد الانتهاء من جميع أعمال الطلاء الداخلي لتجنب تنا…" at bounding box center [427, 196] width 335 height 10
click at [246, 181] on input "ب. ابدأ في تركيب وحدات الإضاءة بعد الانتهاء من جميع أعمال الطلاء الداخلي لتجنب …" at bounding box center [246, 177] width 0 height 7
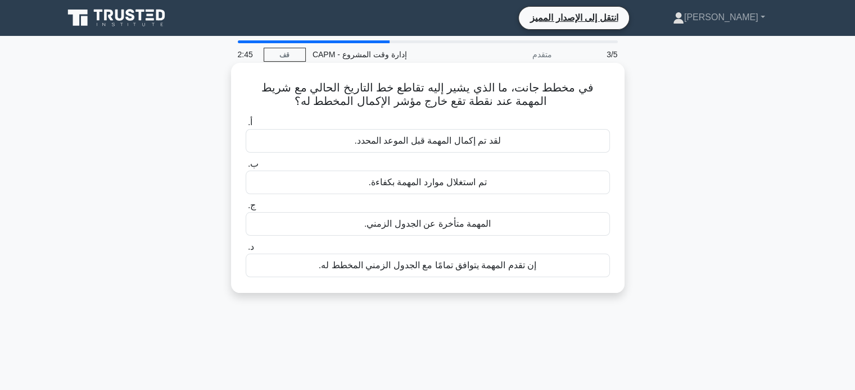
click at [492, 261] on font "إن تقدم المهمة يتوافق تمامًا مع الجدول الزمني المخطط له." at bounding box center [427, 266] width 217 height 10
click at [246, 251] on input "د. إن تقدم المهمة يتوافق تمامًا مع الجدول الزمني المخطط له." at bounding box center [246, 247] width 0 height 7
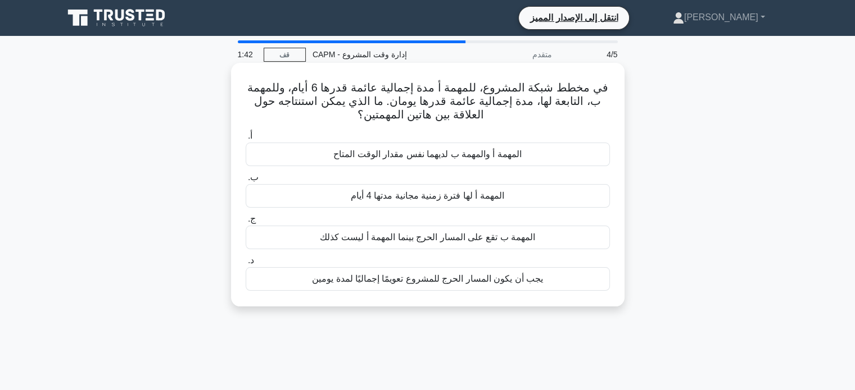
click at [434, 153] on font "المهمة أ والمهمة ب لديهما نفس مقدار الوقت المتاح" at bounding box center [427, 154] width 188 height 10
click at [246, 140] on input "أ. المهمة أ والمهمة ب لديهما نفس مقدار الوقت المتاح" at bounding box center [246, 136] width 0 height 7
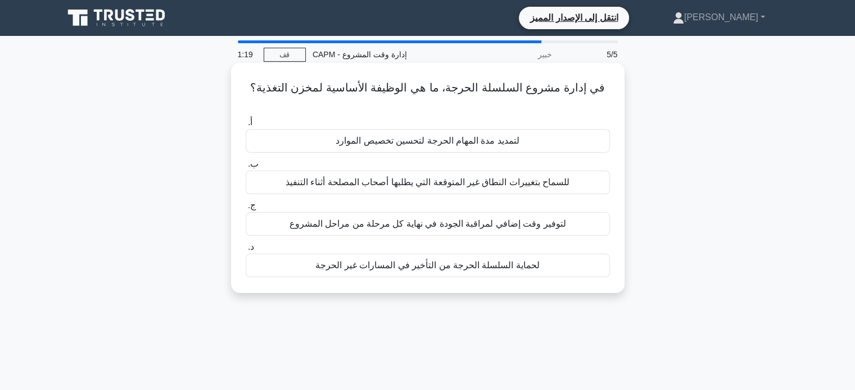
click at [481, 219] on font "لتوفير وقت إضافي لمراقبة الجودة في نهاية كل مرحلة من مراحل المشروع" at bounding box center [427, 224] width 276 height 10
click at [246, 210] on input "ج. لتوفير وقت إضافي لمراقبة الجودة في نهاية كل مرحلة من مراحل المشروع" at bounding box center [246, 205] width 0 height 7
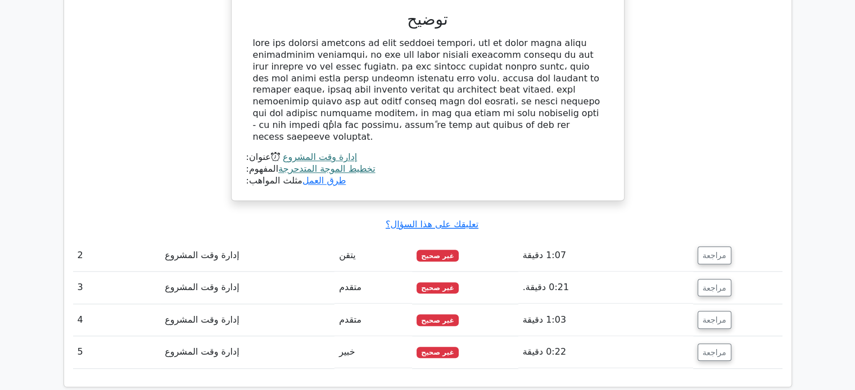
scroll to position [1138, 0]
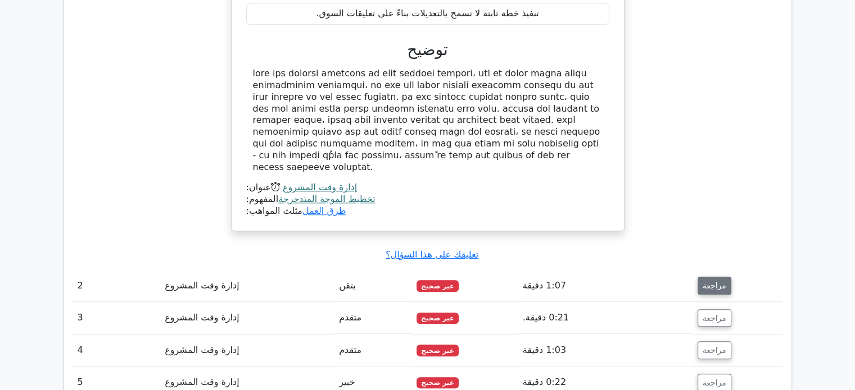
click at [717, 281] on font "مراجعة" at bounding box center [714, 285] width 24 height 9
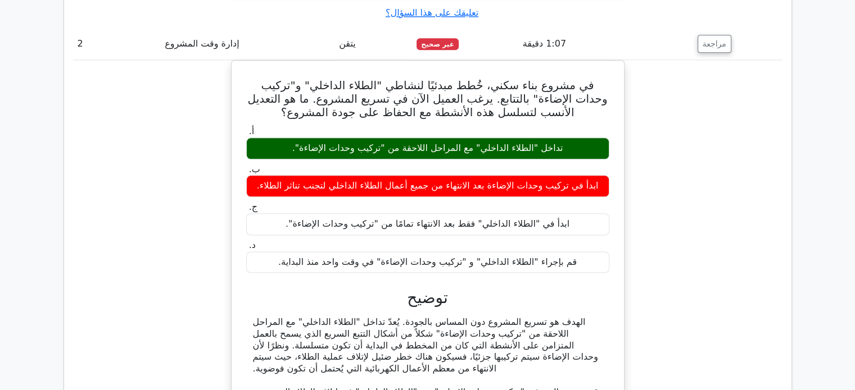
scroll to position [1354, 0]
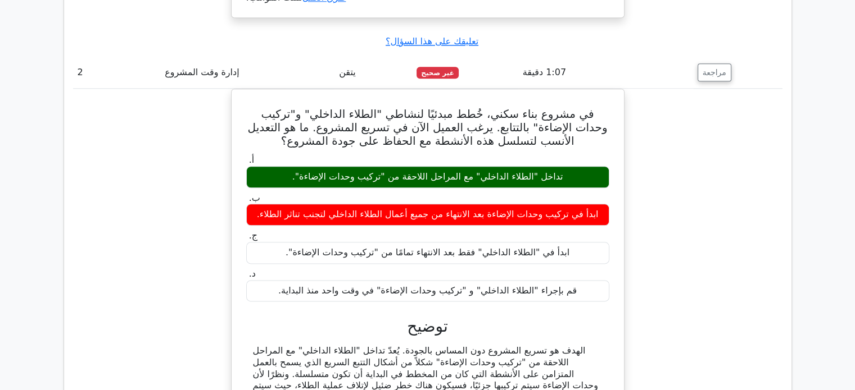
drag, startPoint x: 849, startPoint y: 226, endPoint x: 861, endPoint y: 220, distance: 12.6
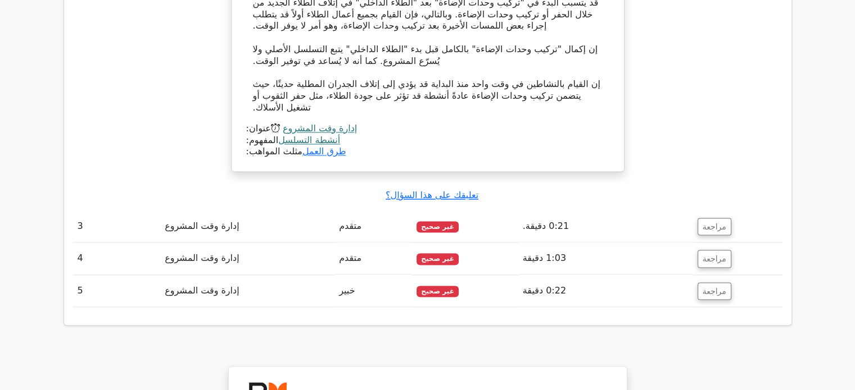
scroll to position [1779, 0]
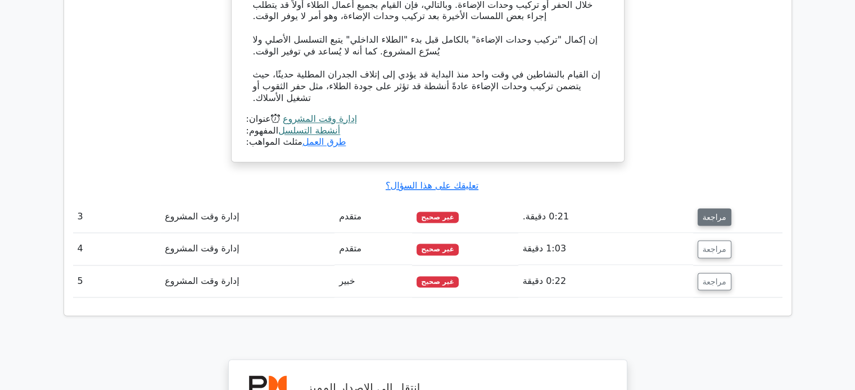
click at [707, 212] on font "مراجعة" at bounding box center [714, 216] width 24 height 9
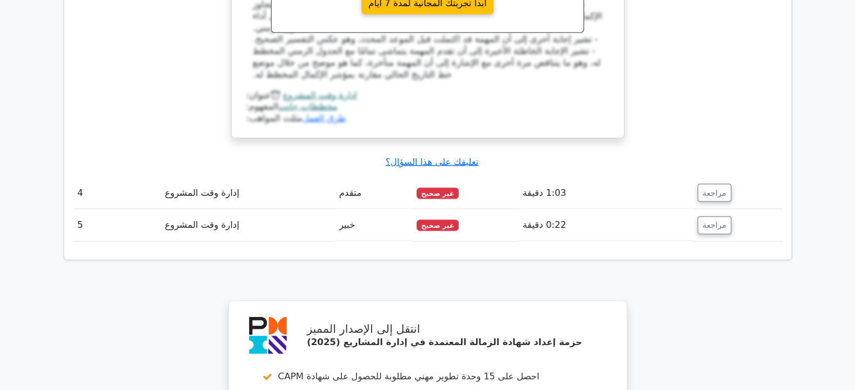
scroll to position [2319, 0]
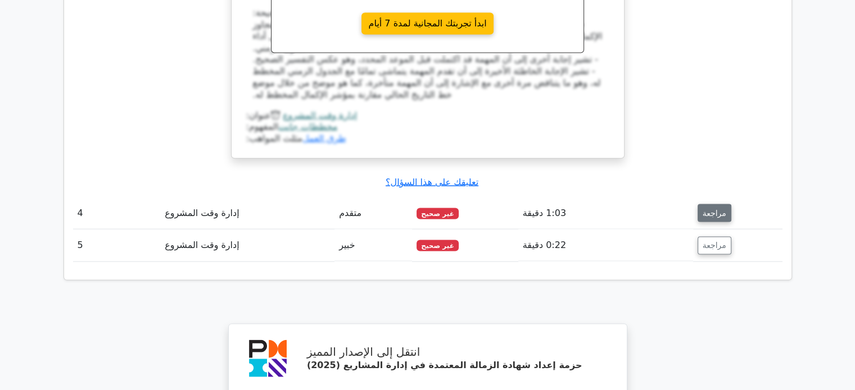
click at [712, 209] on font "مراجعة" at bounding box center [714, 213] width 24 height 9
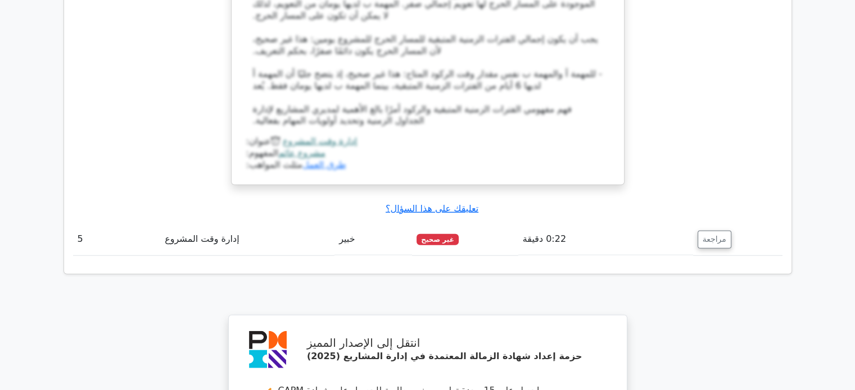
scroll to position [2978, 0]
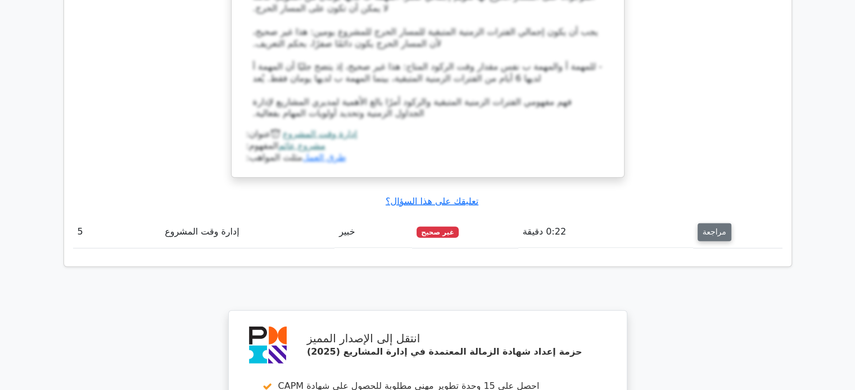
click at [717, 228] on font "مراجعة" at bounding box center [714, 232] width 24 height 9
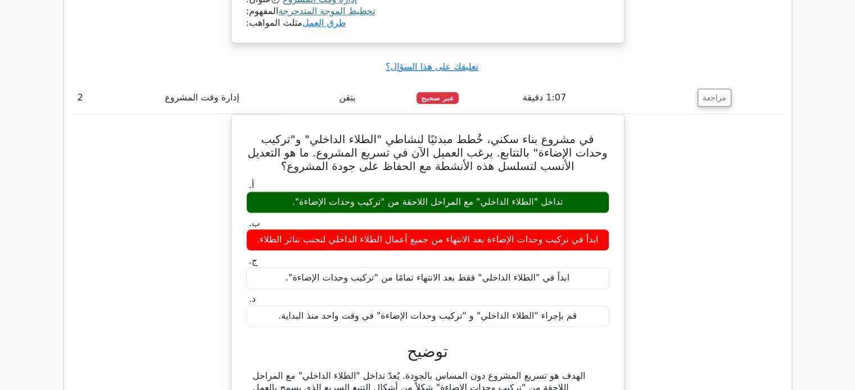
scroll to position [1324, 0]
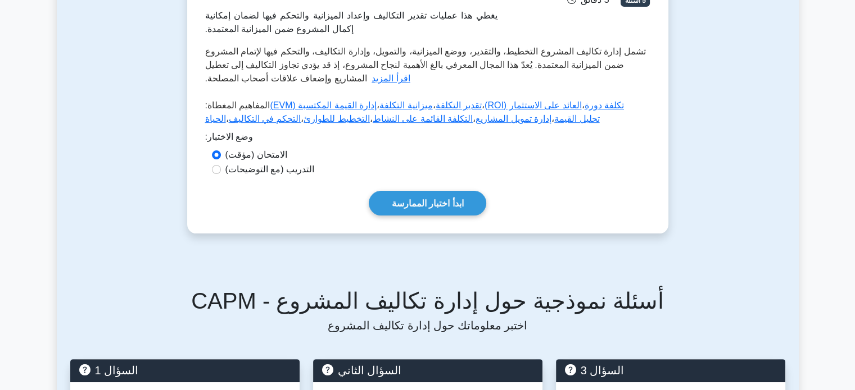
scroll to position [234, 0]
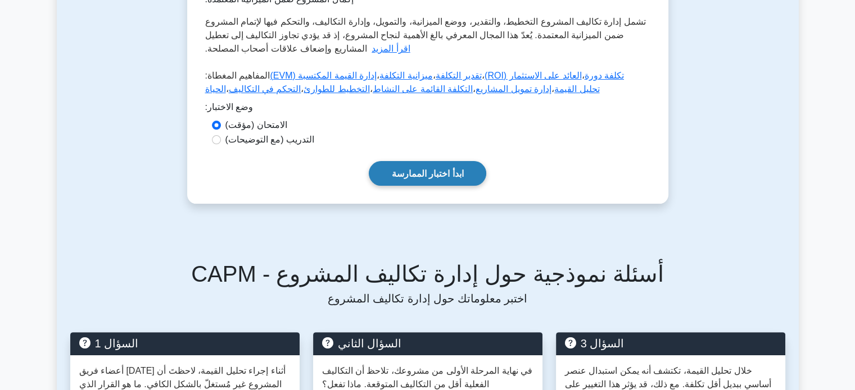
click at [422, 169] on font "ابدأ اختبار الممارسة" at bounding box center [428, 174] width 72 height 10
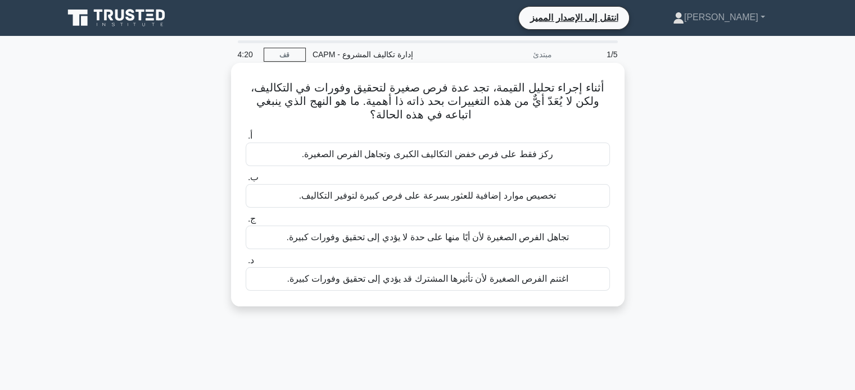
click at [532, 281] on font "اغتنم الفرص الصغيرة لأن تأثيرها المشترك قد يؤدي إلى تحقيق وفورات كبيرة." at bounding box center [427, 279] width 281 height 10
click at [246, 265] on input "د. اغتنم الفرص الصغيرة لأن تأثيرها المشترك قد يؤدي إلى تحقيق وفورات كبيرة." at bounding box center [246, 260] width 0 height 7
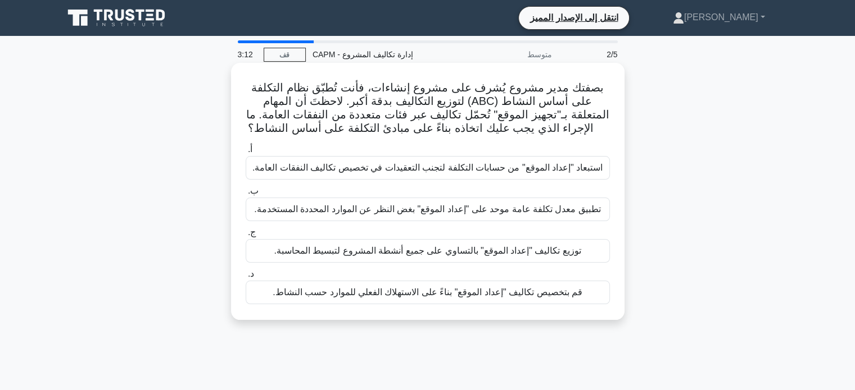
click at [512, 296] on font "قم بتخصيص تكاليف "إعداد الموقع" بناءً على الاستهلاك الفعلي للموارد حسب النشاط." at bounding box center [427, 293] width 310 height 10
click at [246, 278] on input "د. قم بتخصيص تكاليف "إعداد الموقع" بناءً على الاستهلاك الفعلي للموارد حسب النشا…" at bounding box center [246, 274] width 0 height 7
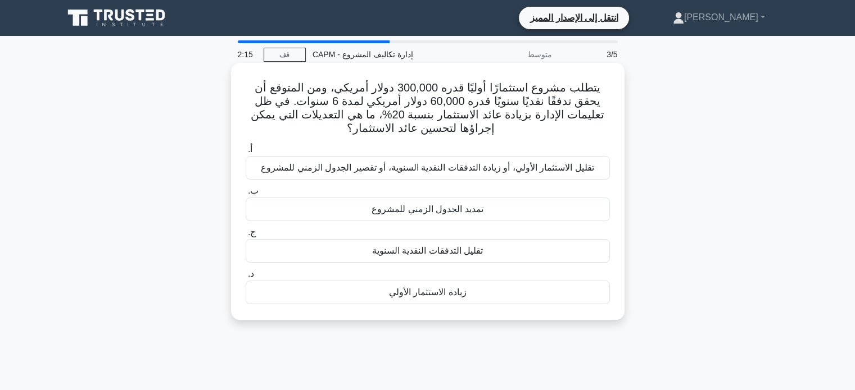
click at [441, 297] on font "زيادة الاستثمار الأولي" at bounding box center [428, 293] width 78 height 10
click at [246, 278] on input "د. زيادة الاستثمار الأولي" at bounding box center [246, 274] width 0 height 7
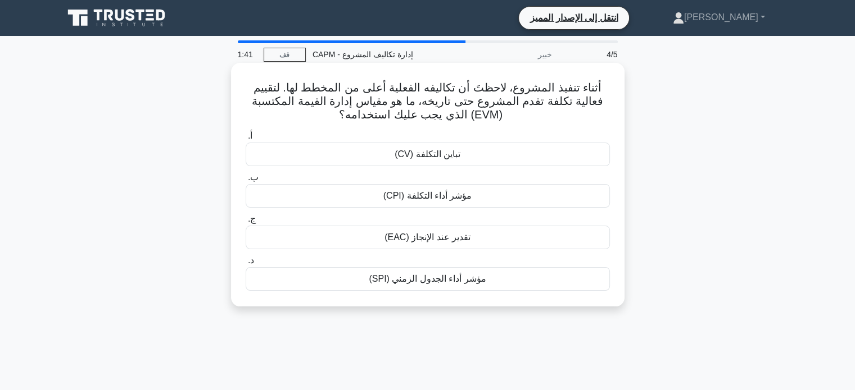
click at [447, 199] on font "مؤشر أداء التكلفة (CPI)" at bounding box center [427, 196] width 89 height 10
click at [246, 181] on input "ب. مؤشر أداء التكلفة (CPI)" at bounding box center [246, 177] width 0 height 7
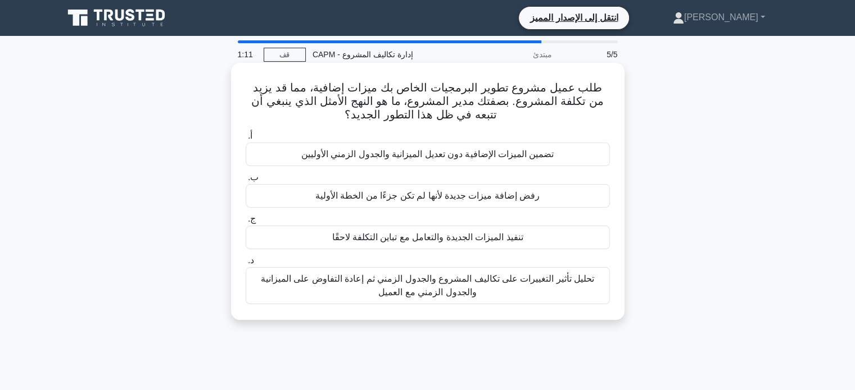
click at [492, 276] on font "تحليل تأثير التغييرات على تكاليف المشروع والجدول الزمني ثم إعادة التفاوض على ال…" at bounding box center [427, 285] width 333 height 23
click at [246, 265] on input "د. تحليل تأثير التغييرات على تكاليف المشروع والجدول الزمني ثم إعادة التفاوض على…" at bounding box center [246, 260] width 0 height 7
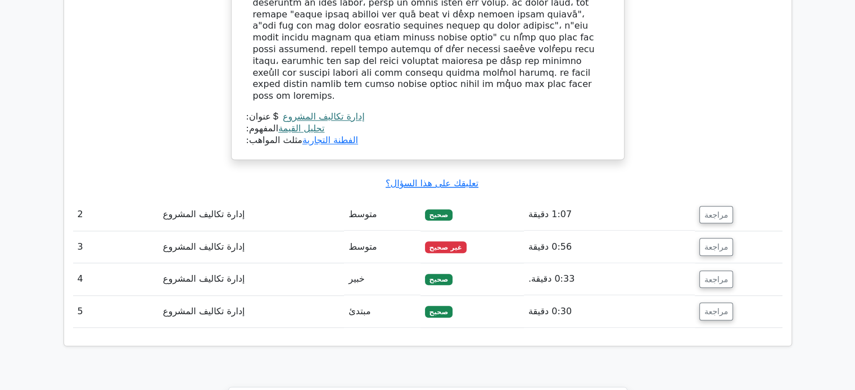
scroll to position [1217, 0]
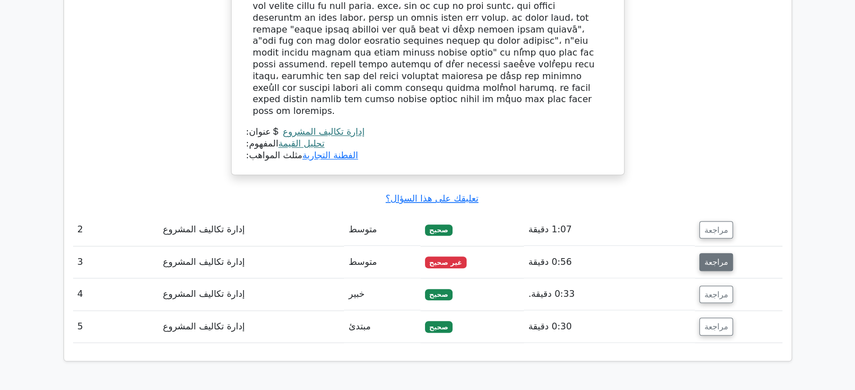
click at [710, 258] on font "مراجعة" at bounding box center [716, 262] width 24 height 9
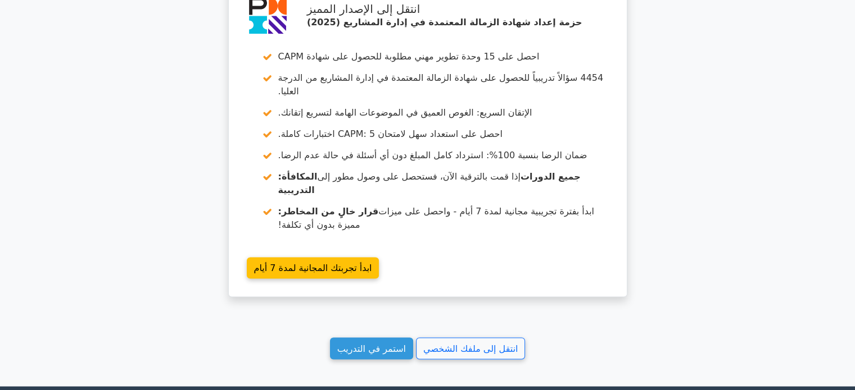
scroll to position [0, 0]
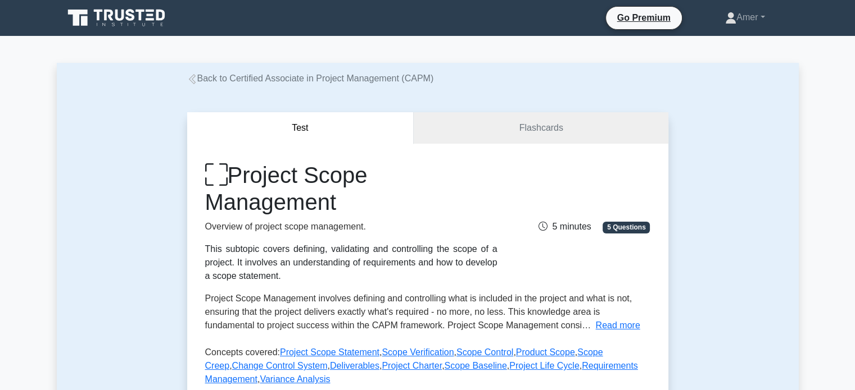
scroll to position [342, 0]
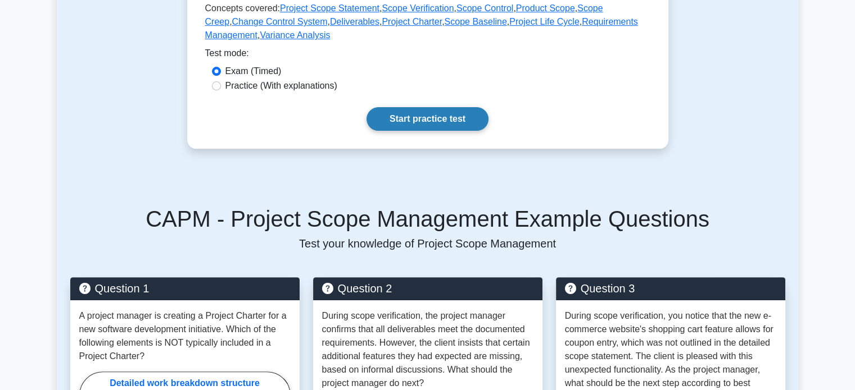
click at [456, 113] on link "Start practice test" at bounding box center [427, 119] width 122 height 24
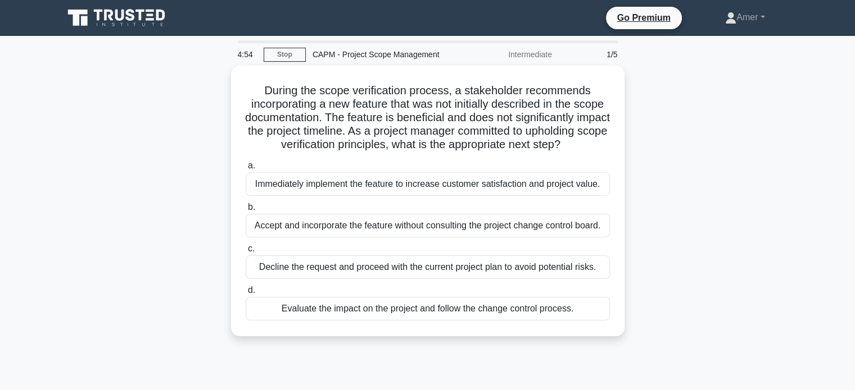
click at [710, 251] on div "During the scope verification process, a stakeholder recommends incorporating a…" at bounding box center [428, 208] width 742 height 284
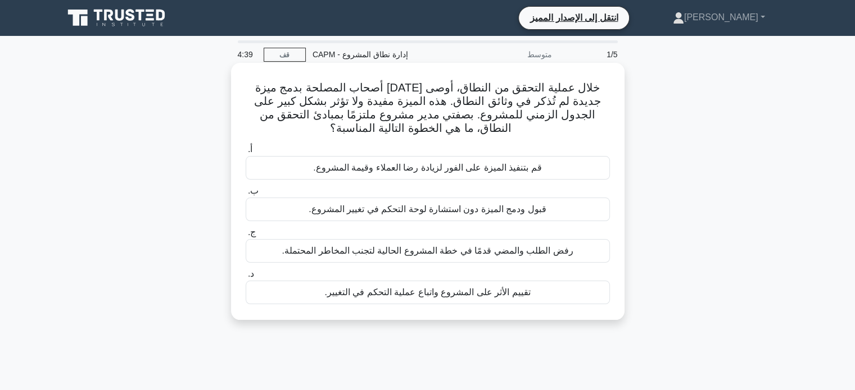
click at [499, 244] on div "رفض الطلب والمضي قدمًا في خطة المشروع الحالية لتجنب المخاطر المحتملة." at bounding box center [428, 251] width 364 height 24
click at [246, 237] on input "ج. رفض الطلب والمضي قدمًا في خطة المشروع الحالية لتجنب المخاطر المحتملة." at bounding box center [246, 232] width 0 height 7
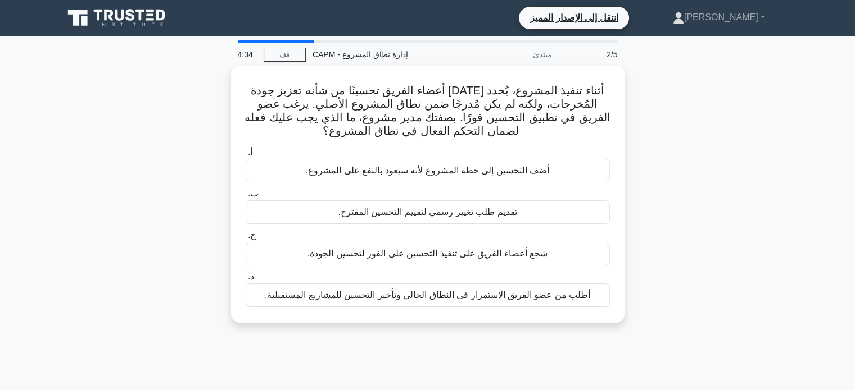
click at [499, 244] on div "شجع أعضاء الفريق على تنفيذ التحسين على الفور لتحسين الجودة." at bounding box center [428, 254] width 364 height 24
click at [246, 239] on input "ج. شجع أعضاء الفريق على تنفيذ التحسين على الفور لتحسين الجودة." at bounding box center [246, 235] width 0 height 7
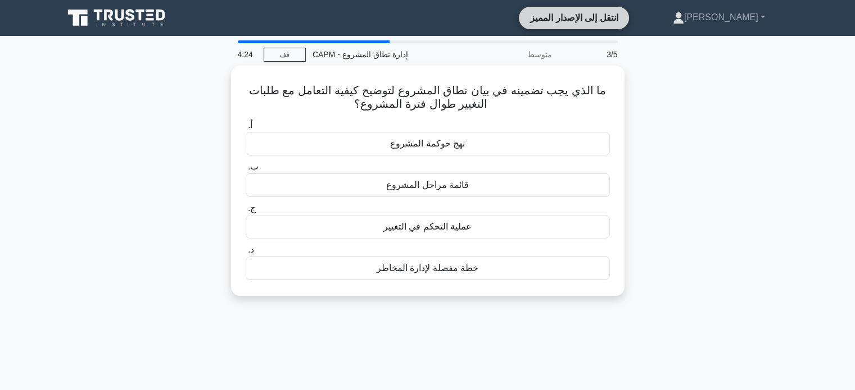
click at [584, 15] on font "انتقل إلى الإصدار المميز" at bounding box center [574, 18] width 88 height 10
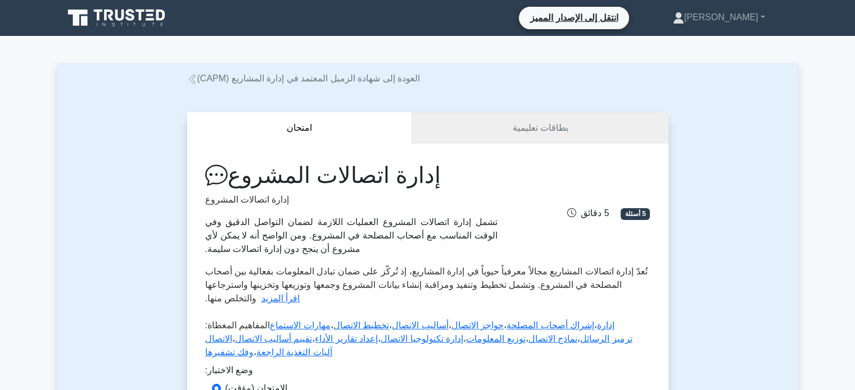
scroll to position [342, 0]
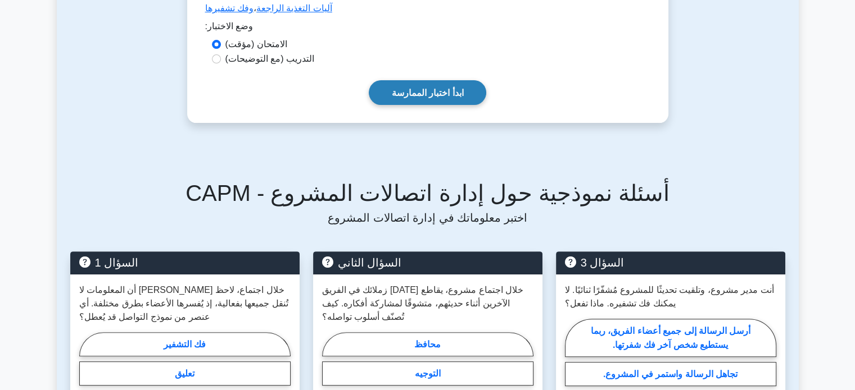
click at [451, 93] on font "ابدأ اختبار الممارسة" at bounding box center [428, 93] width 72 height 10
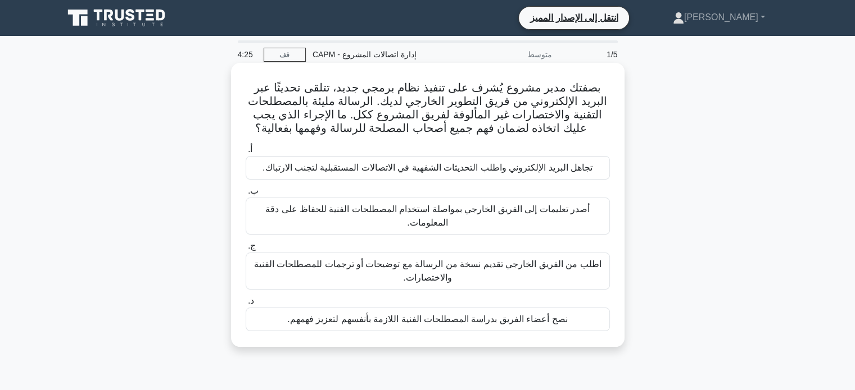
click at [490, 269] on font "اطلب من الفريق الخارجي تقديم نسخة من الرسالة مع توضيحات أو ترجمات للمصطلحات الف…" at bounding box center [427, 271] width 347 height 23
click at [246, 250] on input "ج. اطلب من الفريق الخارجي تقديم نسخة من الرسالة مع توضيحات أو ترجمات للمصطلحات …" at bounding box center [246, 246] width 0 height 7
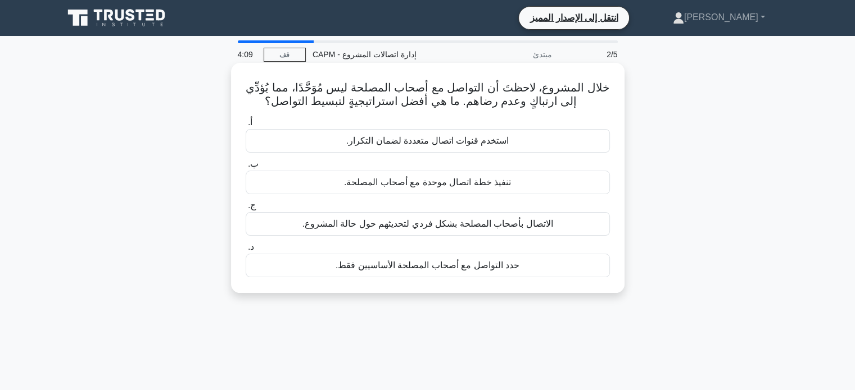
click at [464, 183] on font "تنفيذ خطة اتصال موحدة مع أصحاب المصلحة." at bounding box center [427, 183] width 167 height 10
click at [246, 168] on input "ب. تنفيذ خطة اتصال موحدة مع أصحاب المصلحة." at bounding box center [246, 164] width 0 height 7
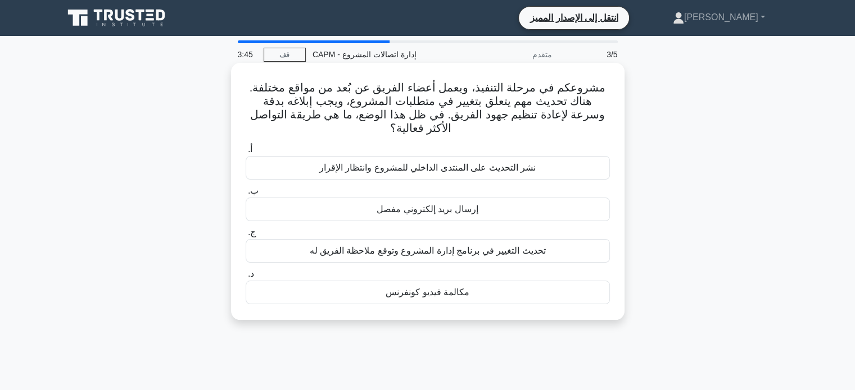
drag, startPoint x: 475, startPoint y: 254, endPoint x: 444, endPoint y: 262, distance: 31.3
click at [444, 262] on div "تحديث التغيير في برنامج إدارة المشروع وتوقع ملاحظة الفريق له" at bounding box center [428, 251] width 364 height 24
click at [466, 298] on font "مكالمة فيديو كونفرنس" at bounding box center [427, 292] width 84 height 13
click at [246, 278] on input "د. مكالمة فيديو كونفرنس" at bounding box center [246, 274] width 0 height 7
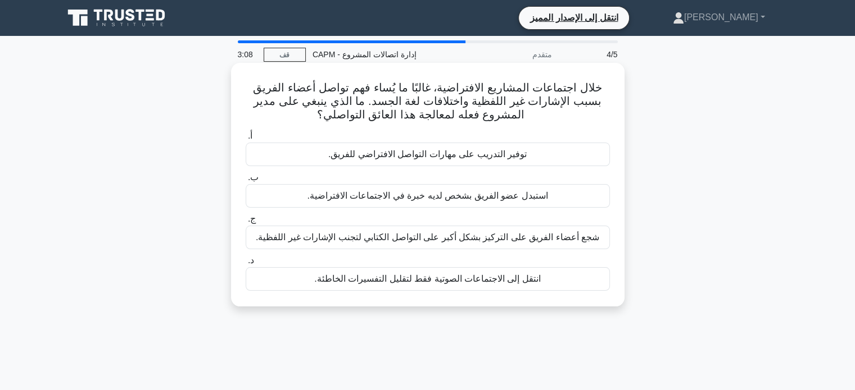
click at [506, 158] on font "توفير التدريب على مهارات التواصل الافتراضي للفريق." at bounding box center [427, 154] width 198 height 10
click at [246, 140] on input "أ. توفير التدريب على مهارات التواصل الافتراضي للفريق." at bounding box center [246, 136] width 0 height 7
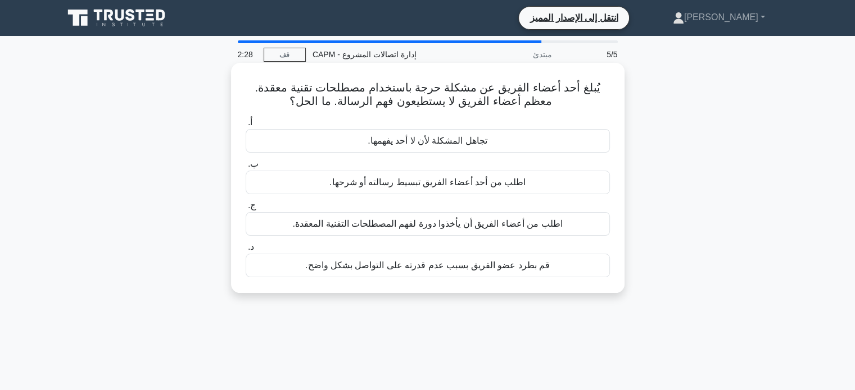
click at [503, 229] on font "اطلب من أعضاء الفريق أن يأخذوا دورة لفهم المصطلحات التقنية المعقدة." at bounding box center [428, 224] width 270 height 10
click at [246, 210] on input "ج. اطلب من أعضاء الفريق أن يأخذوا دورة لفهم المصطلحات التقنية المعقدة." at bounding box center [246, 205] width 0 height 7
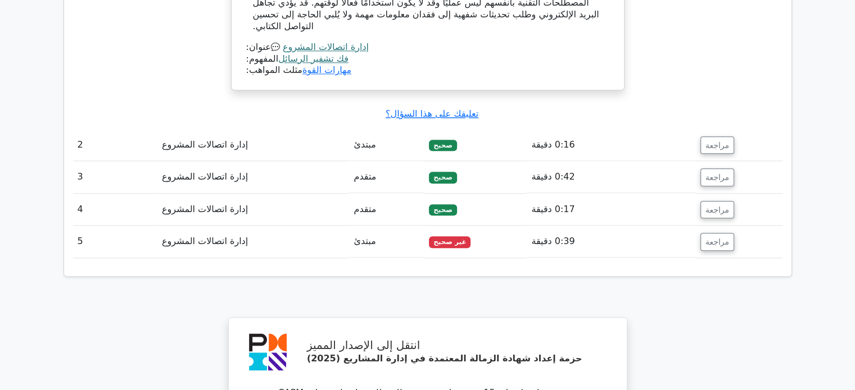
scroll to position [1348, 0]
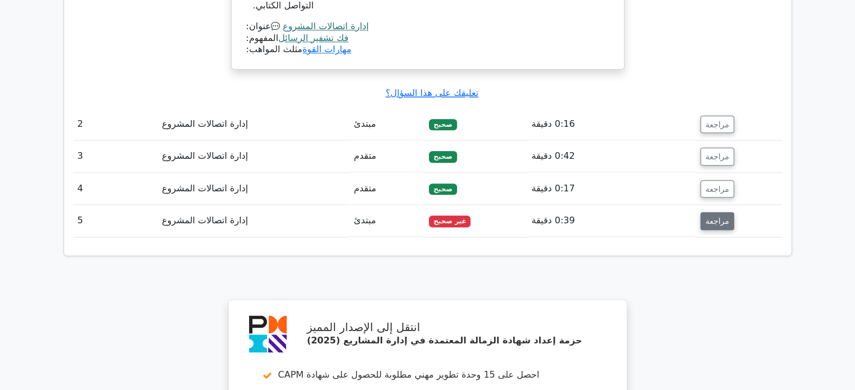
click at [708, 217] on font "مراجعة" at bounding box center [717, 221] width 24 height 9
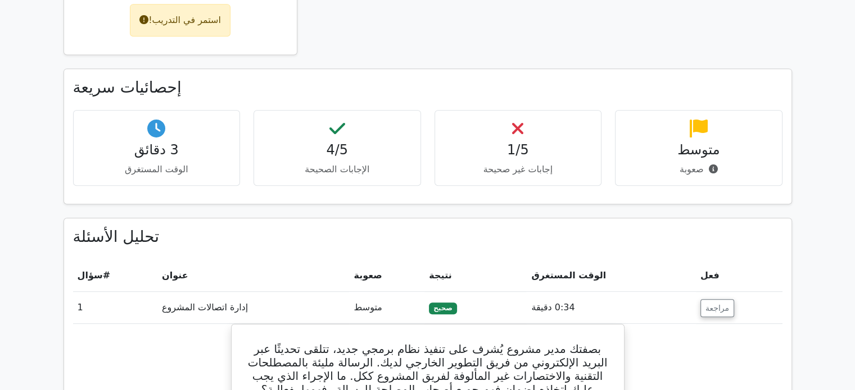
scroll to position [600, 0]
